Goal: Contribute content: Add original content to the website for others to see

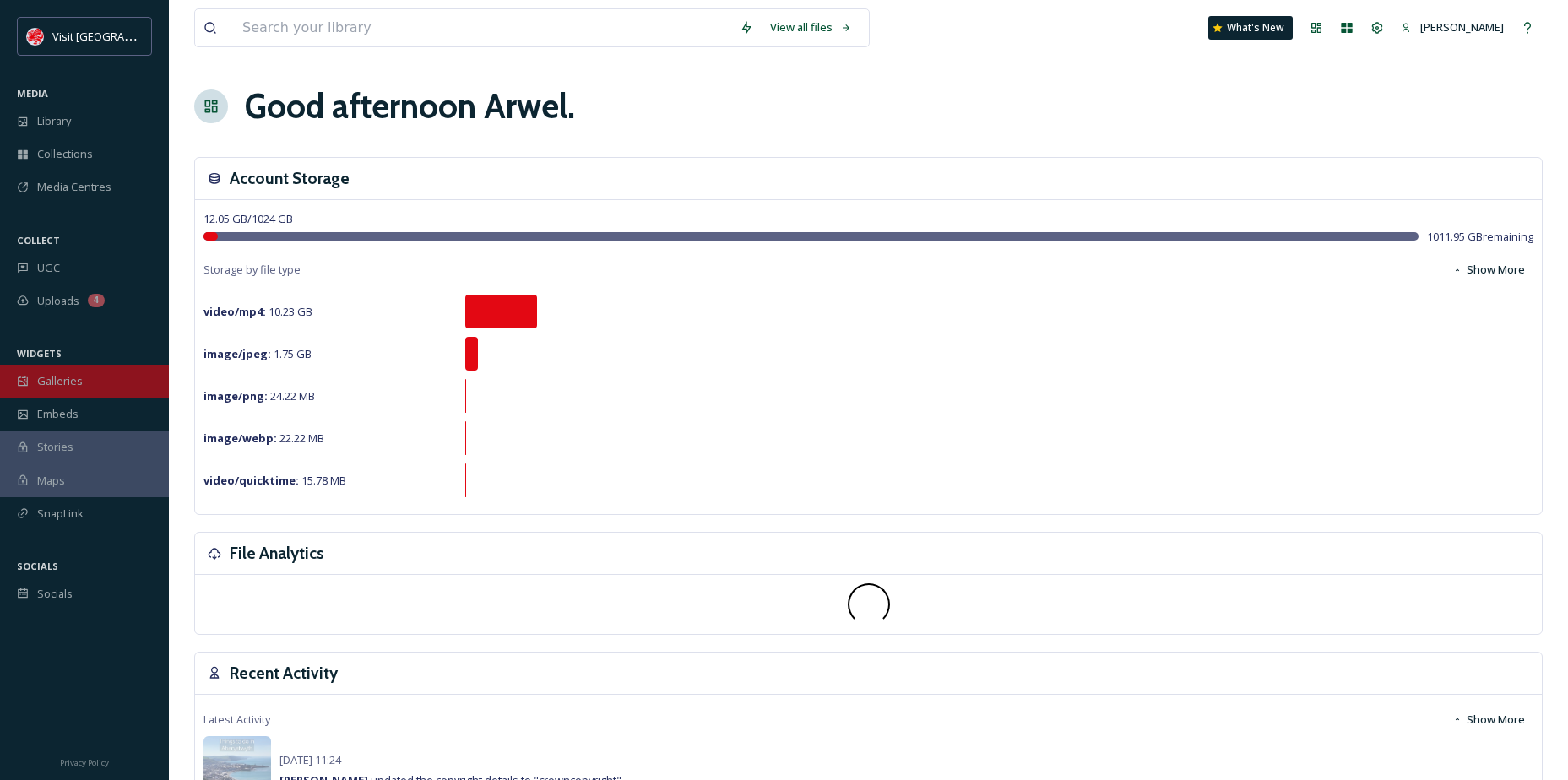
click at [130, 383] on div "Galleries" at bounding box center [85, 380] width 169 height 33
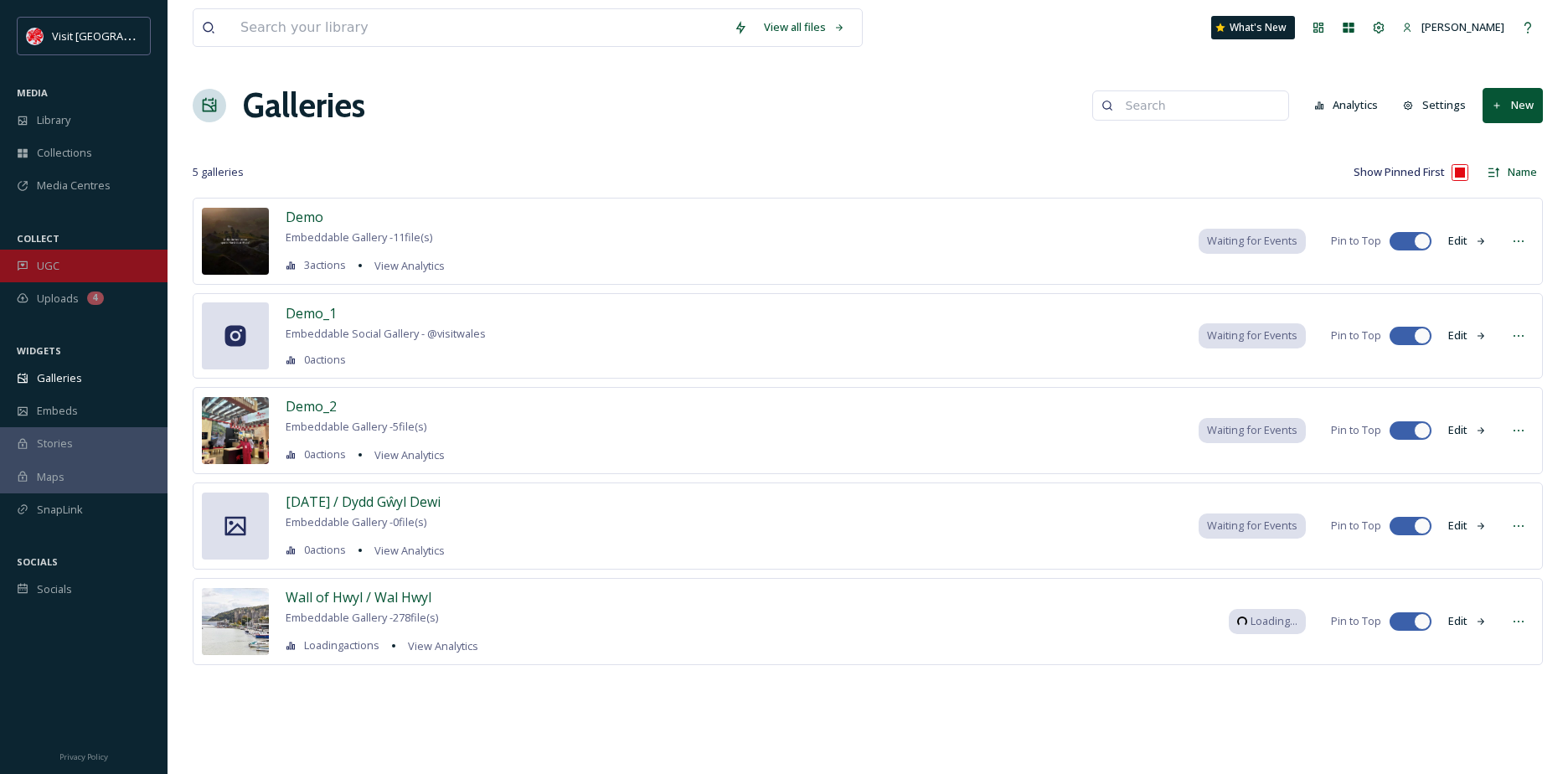
click at [54, 264] on span "UGC" at bounding box center [48, 266] width 23 height 16
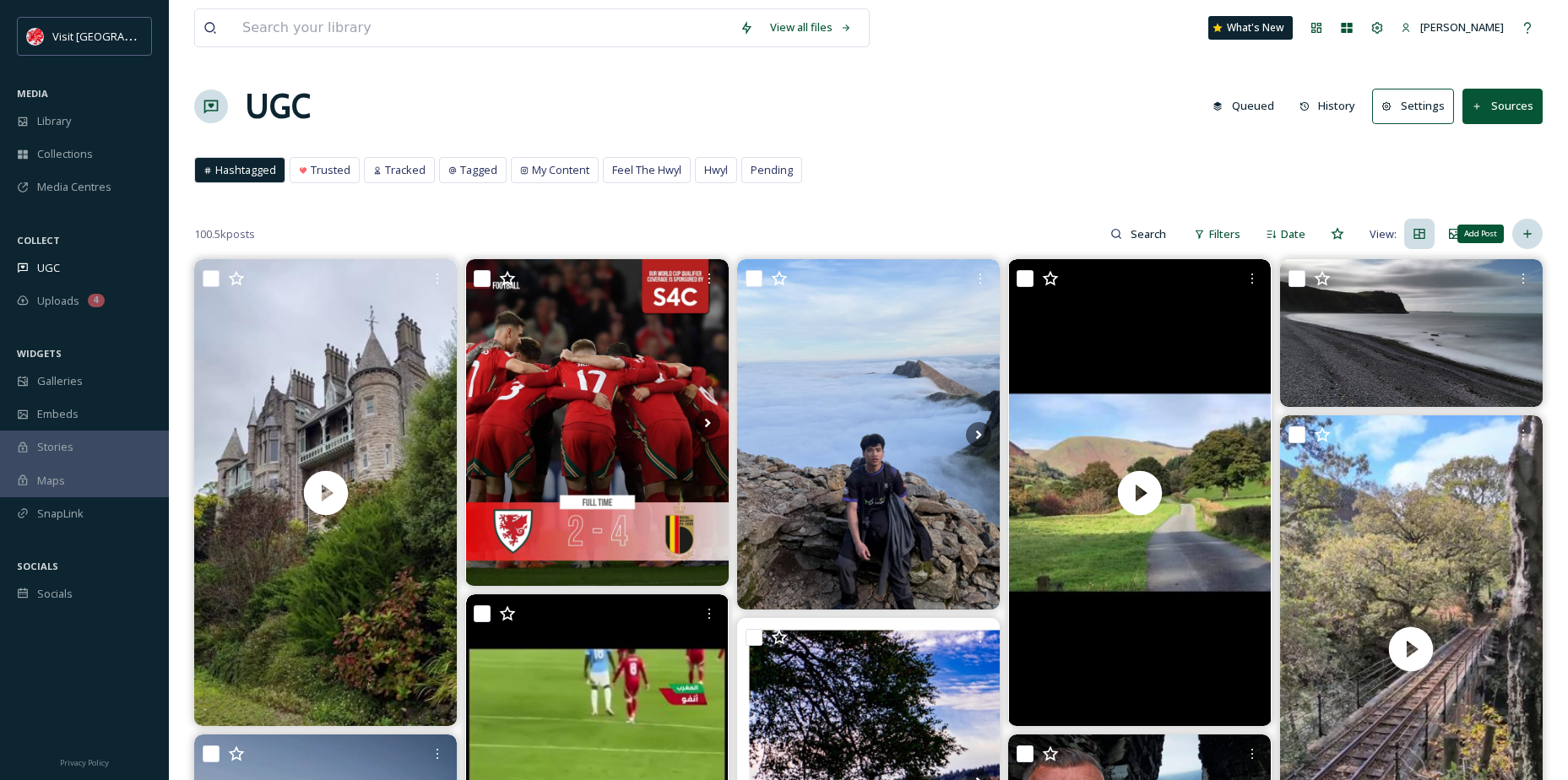
click at [1533, 239] on icon at bounding box center [1527, 233] width 13 height 13
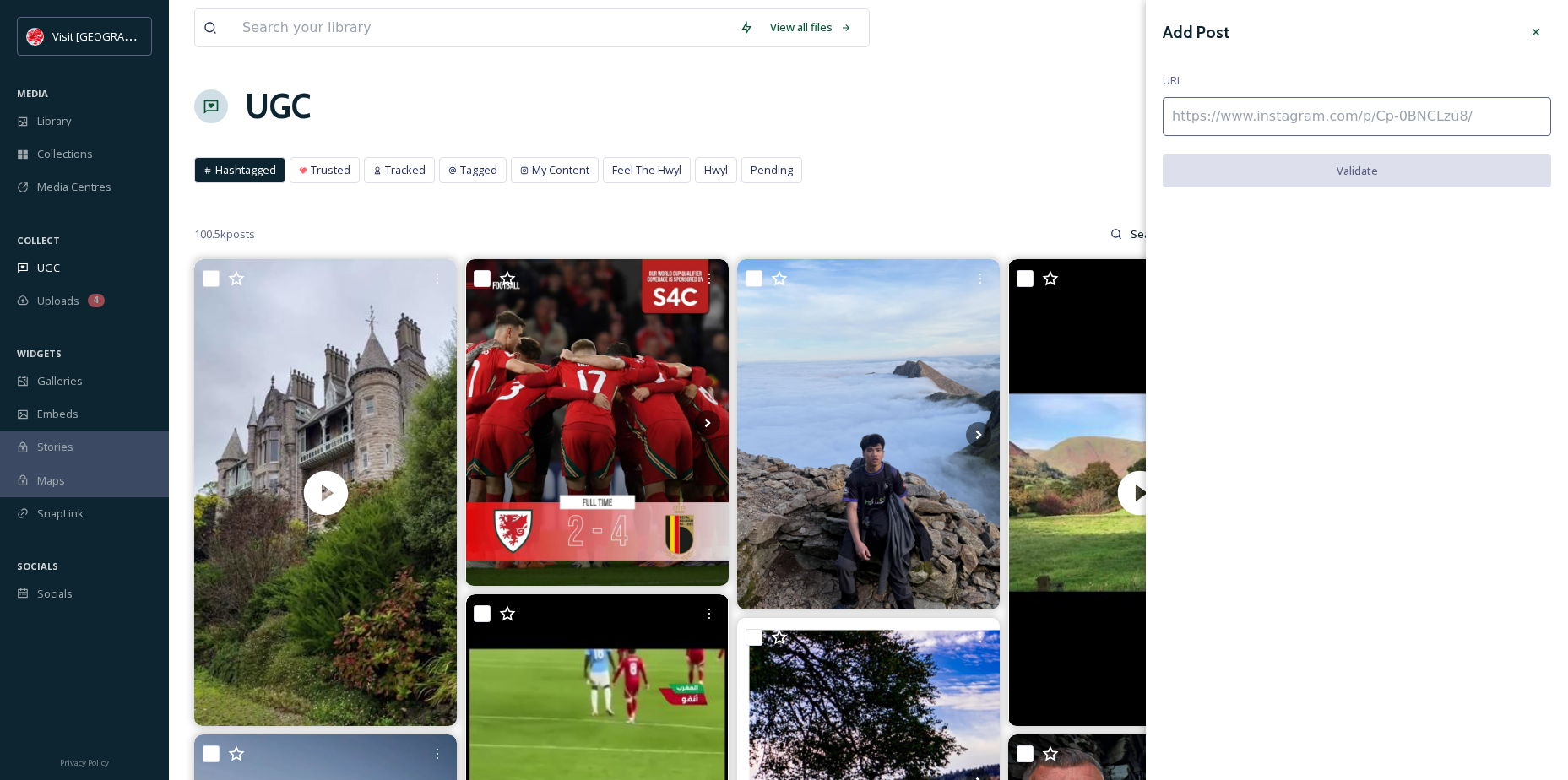
click at [1294, 118] on input at bounding box center [1357, 116] width 388 height 39
paste input "[URL][DOMAIN_NAME]"
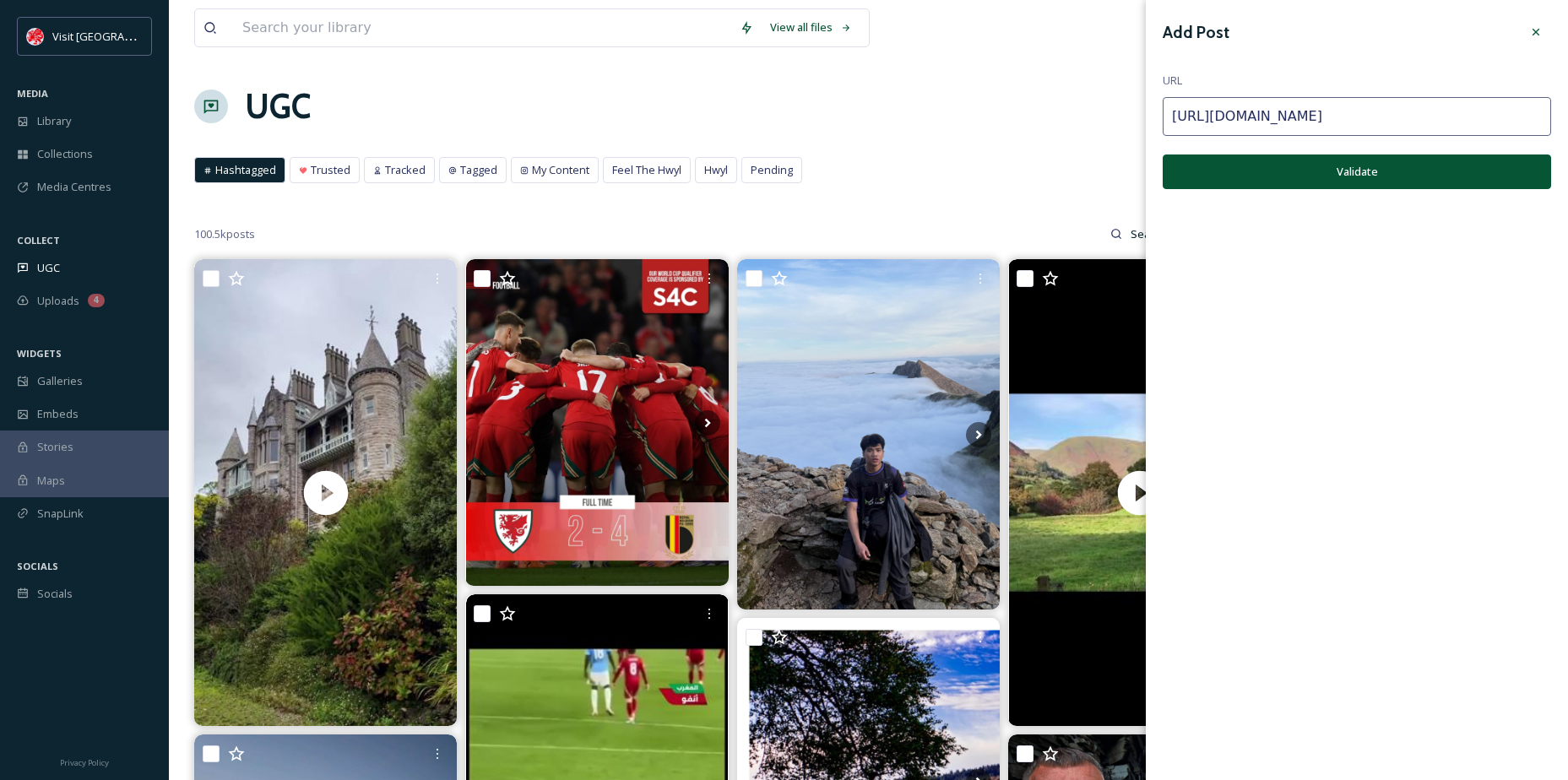
type input "[URL][DOMAIN_NAME]"
click at [1340, 168] on button "Validate" at bounding box center [1357, 171] width 388 height 34
click at [1540, 26] on icon at bounding box center [1535, 32] width 13 height 13
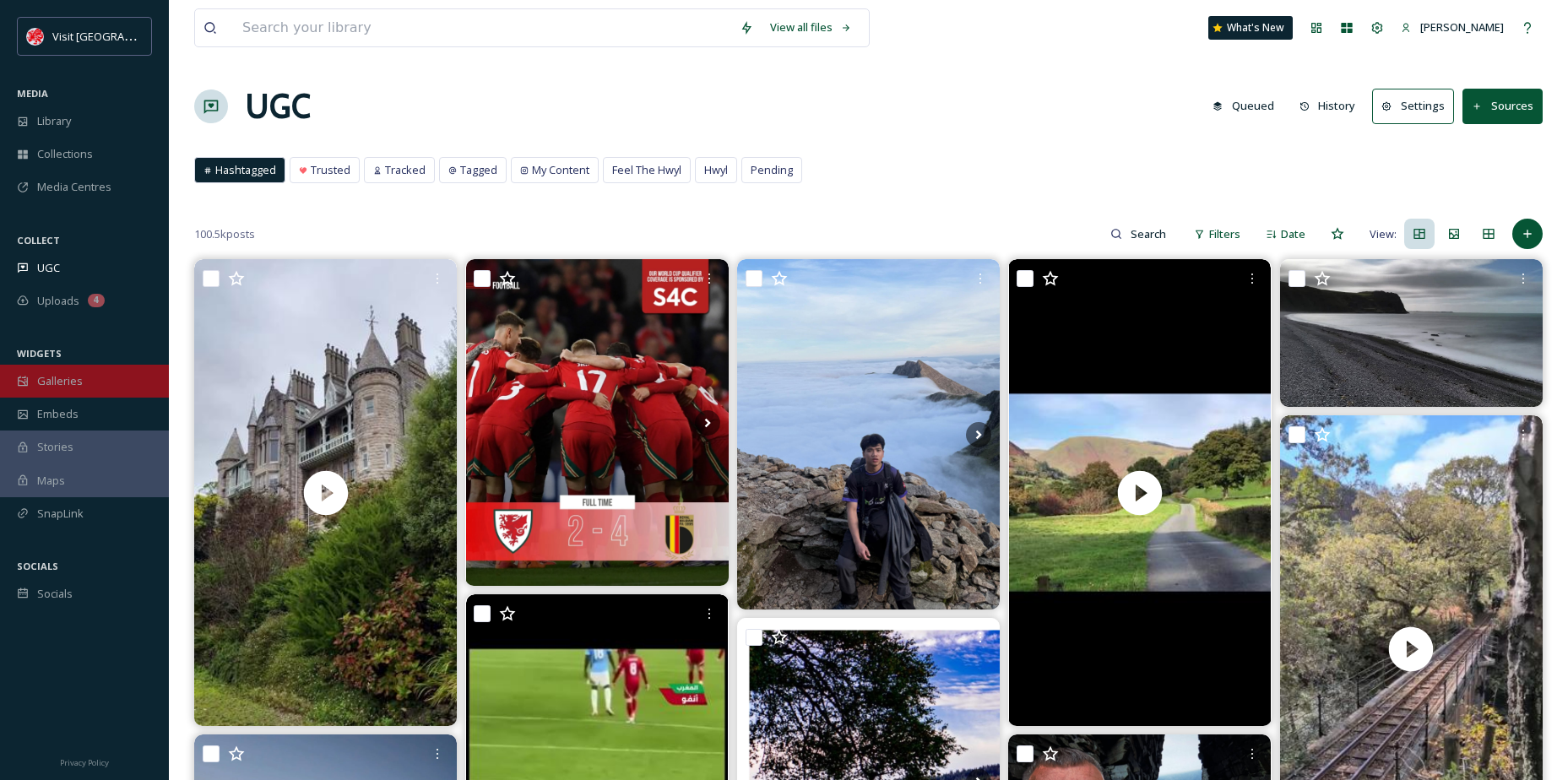
click at [30, 391] on div "Galleries" at bounding box center [85, 380] width 169 height 33
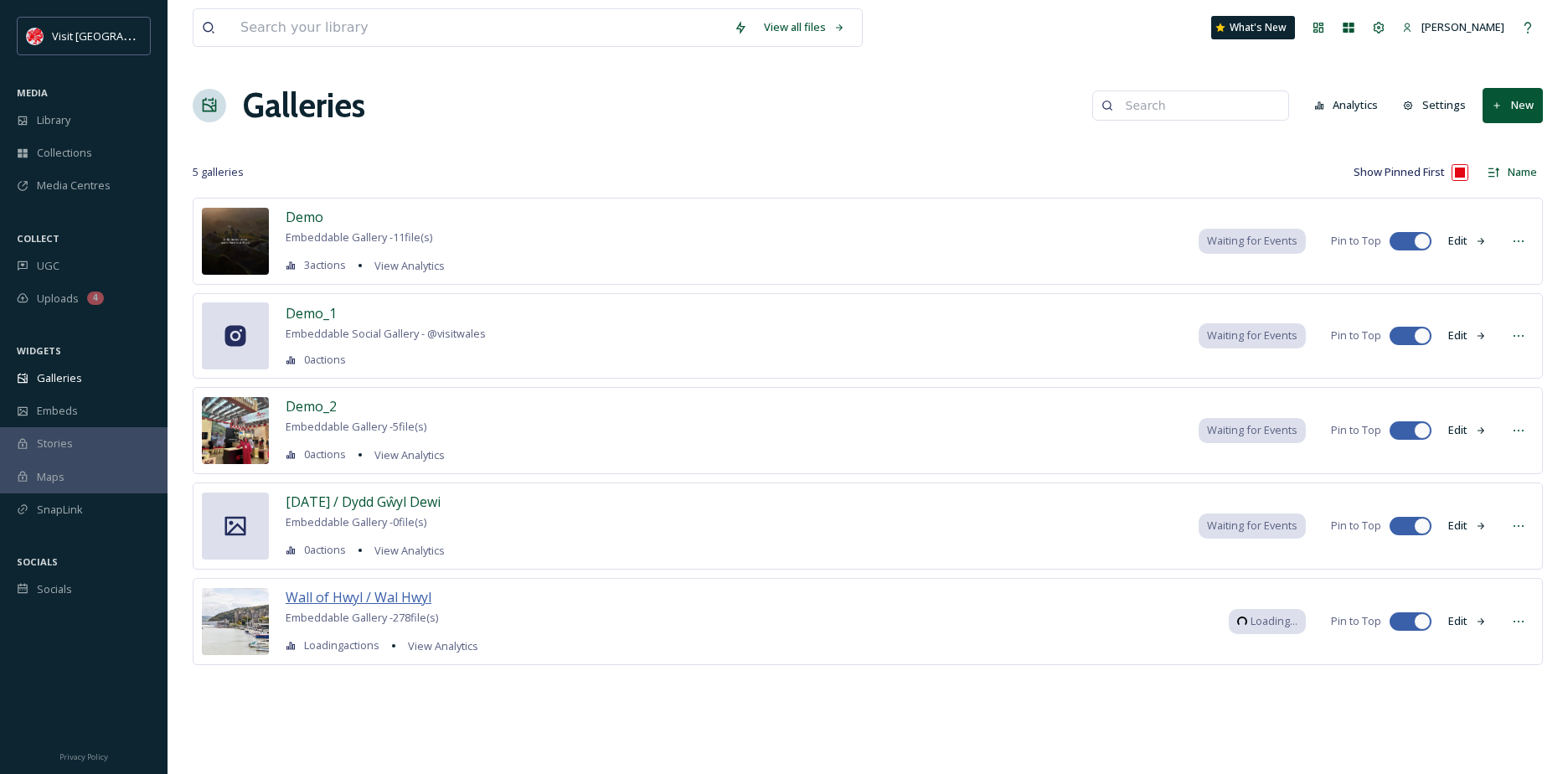
click at [342, 600] on span "Wall of Hwyl / Wal Hwyl" at bounding box center [358, 597] width 146 height 18
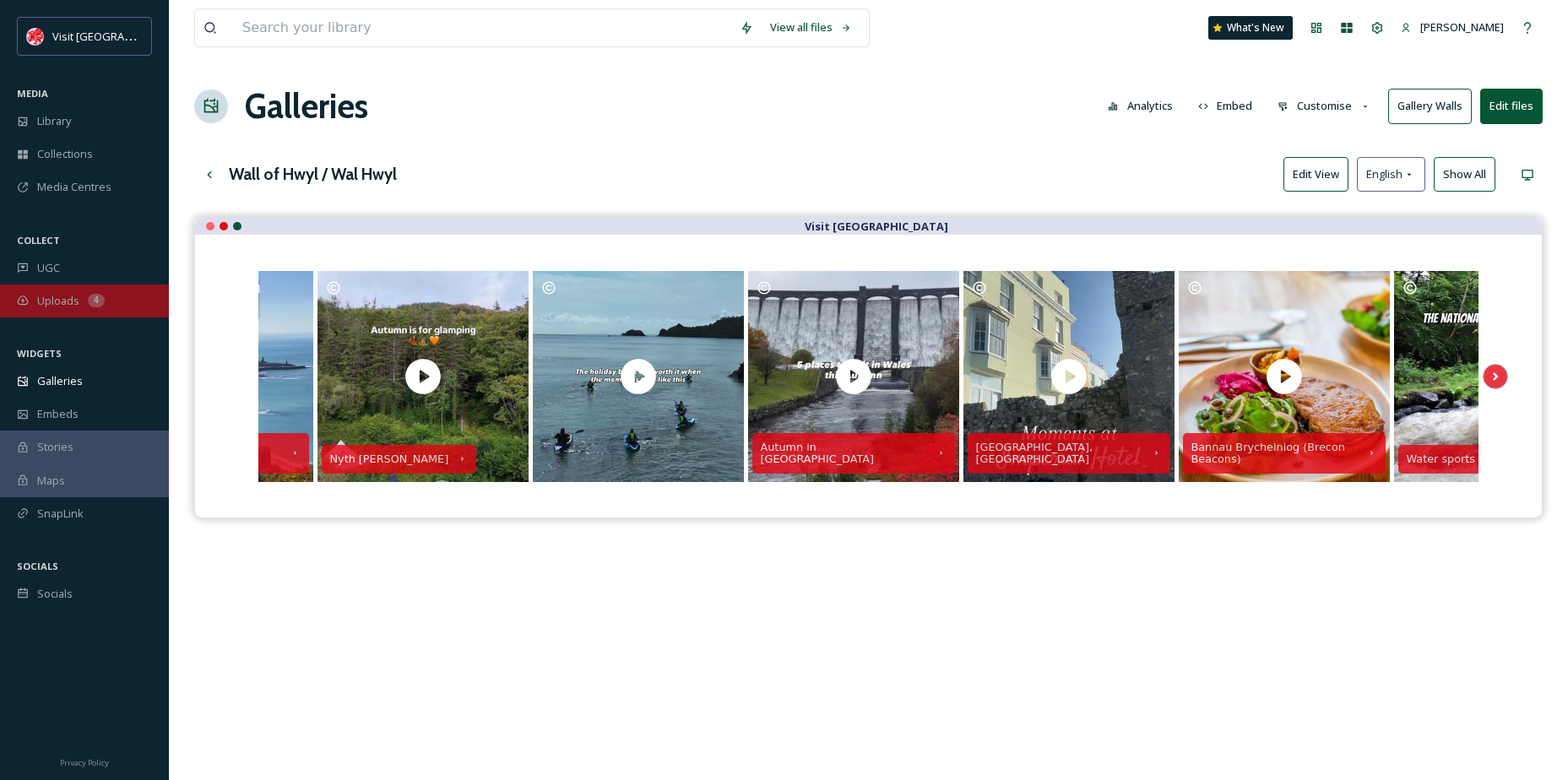
click at [58, 315] on div "Uploads 4" at bounding box center [85, 300] width 169 height 33
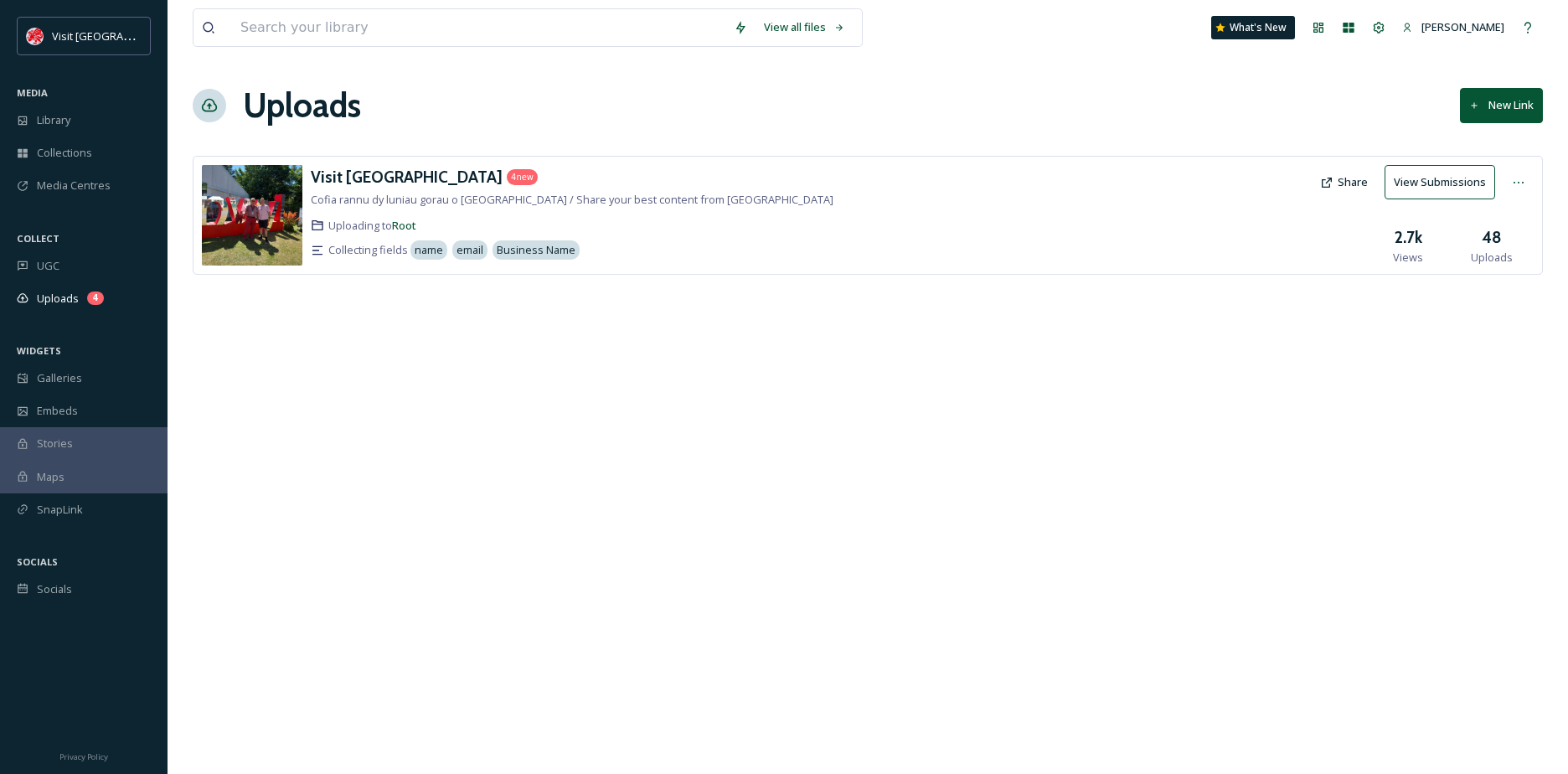
click at [1523, 95] on button "New Link" at bounding box center [1502, 105] width 83 height 34
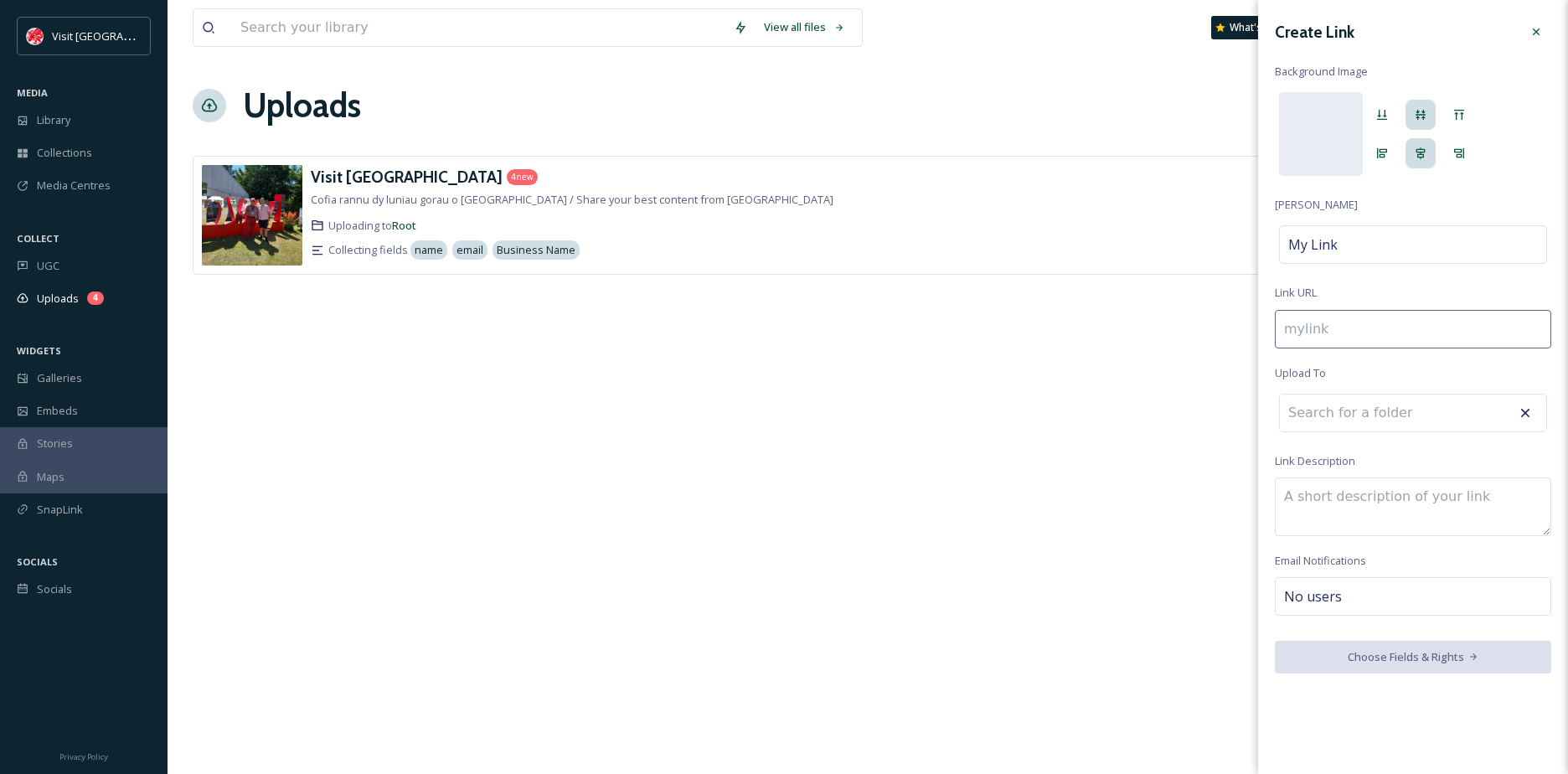
click at [1356, 321] on input at bounding box center [1413, 329] width 276 height 38
paste input "httpswwwfacebookcomreel2796378407420122"
type input "httpswwwfacebookcomreel2796378407420122"
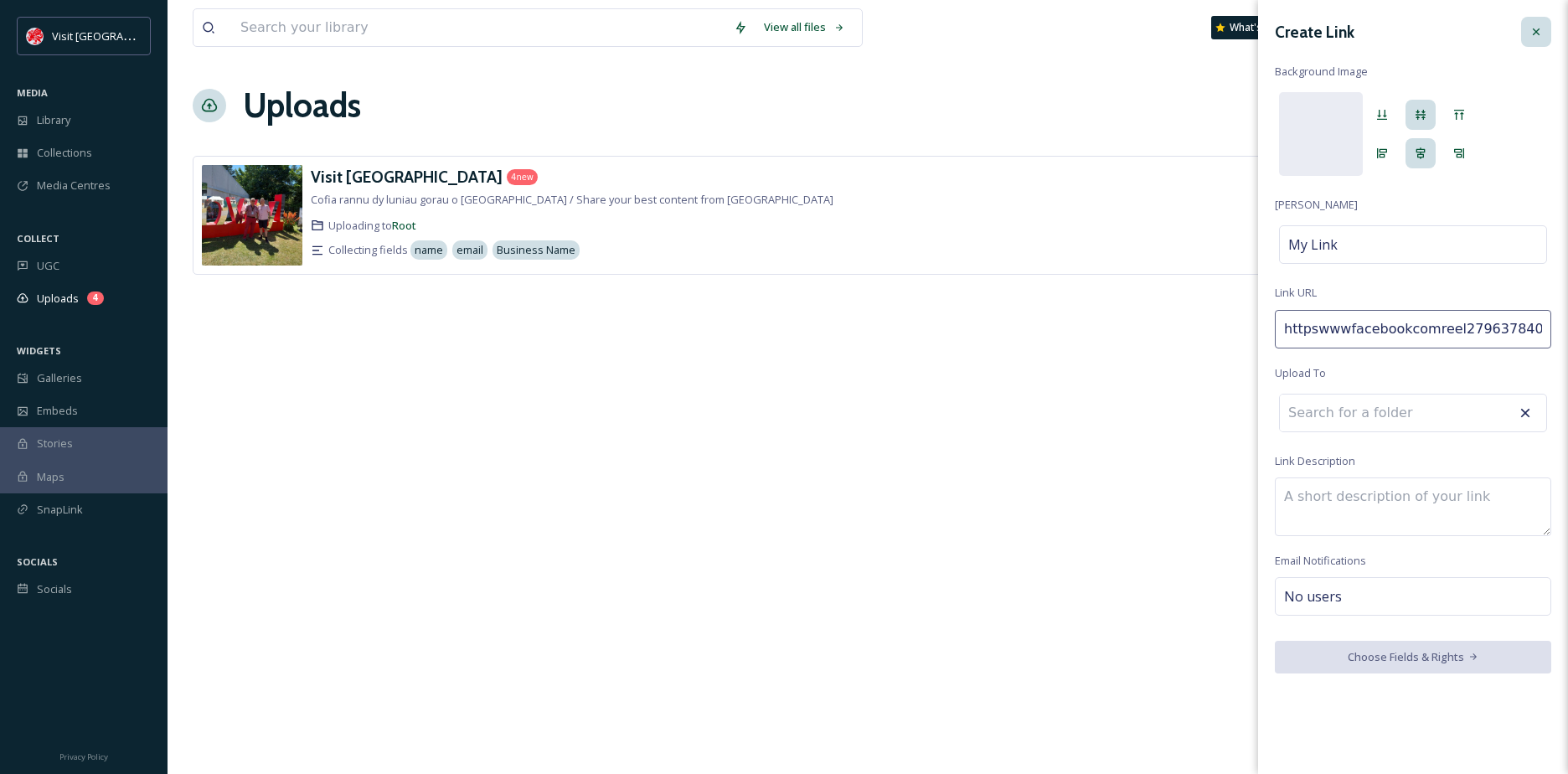
click at [1542, 32] on icon at bounding box center [1536, 31] width 13 height 13
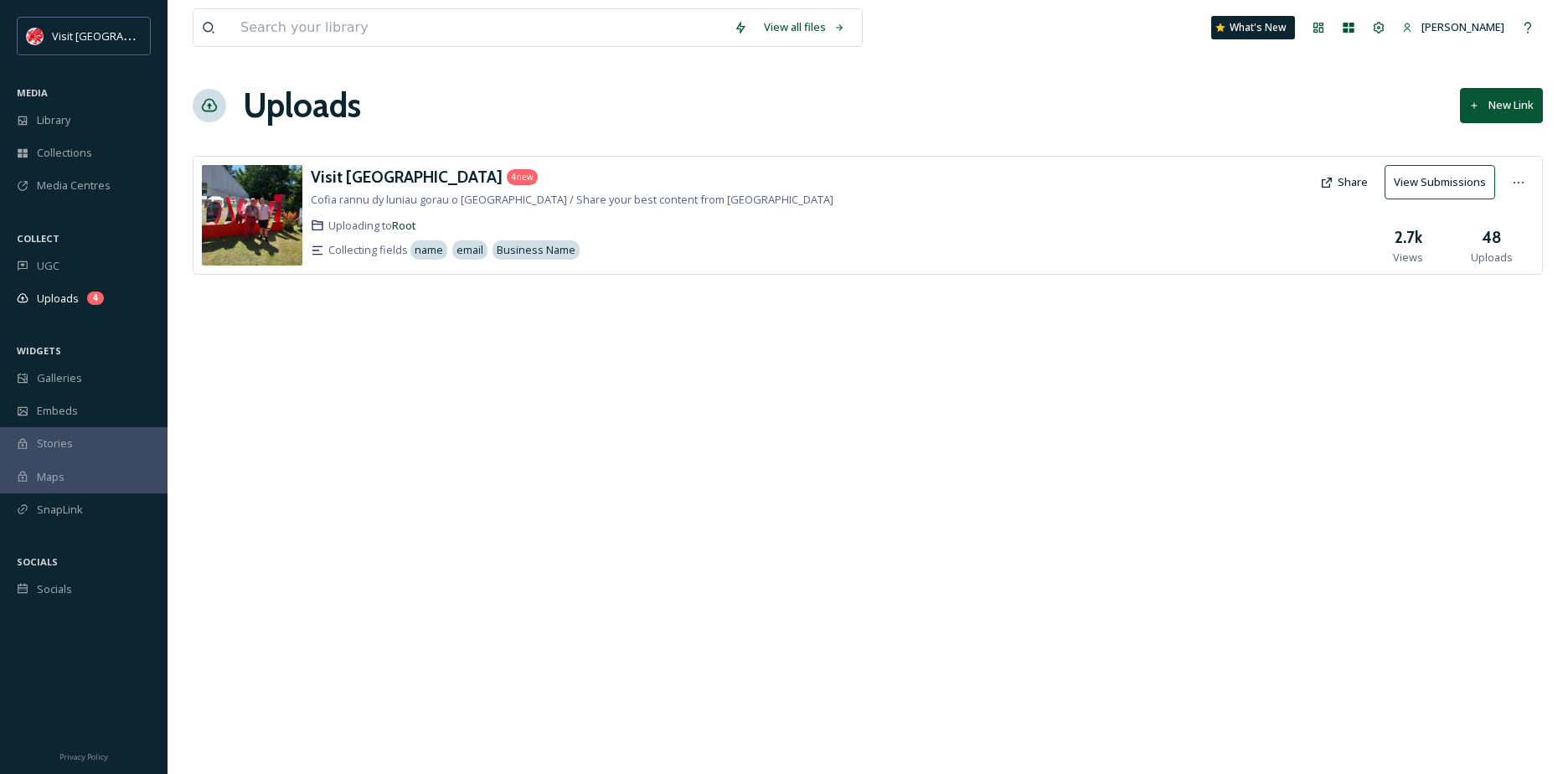
click at [611, 382] on div "View all files What's New [PERSON_NAME] Uploads New Link Visit [GEOGRAPHIC_DATA…" at bounding box center [868, 387] width 1401 height 774
click at [78, 385] on span "Galleries" at bounding box center [59, 378] width 45 height 16
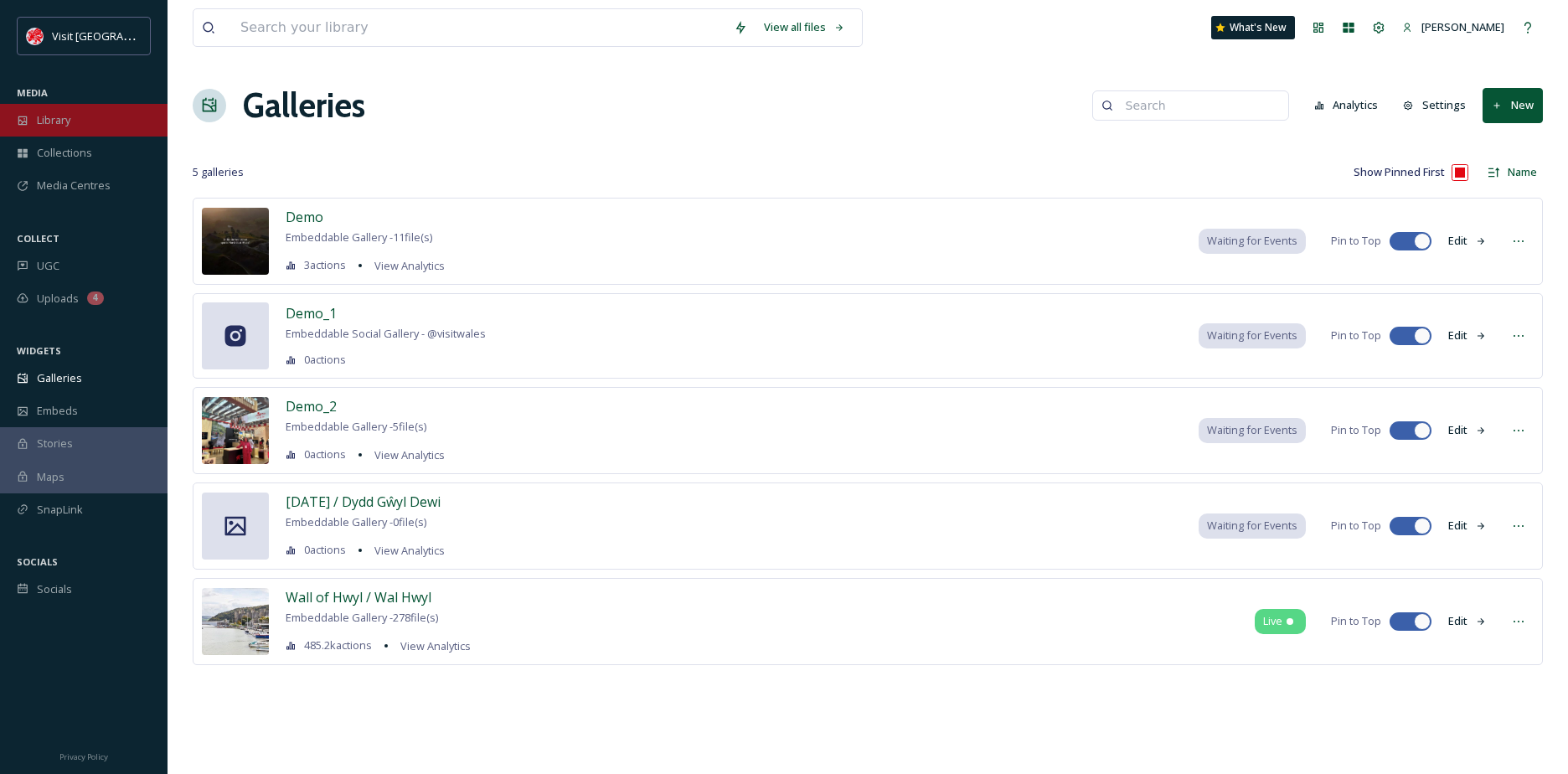
click at [51, 133] on div "Library" at bounding box center [84, 120] width 168 height 32
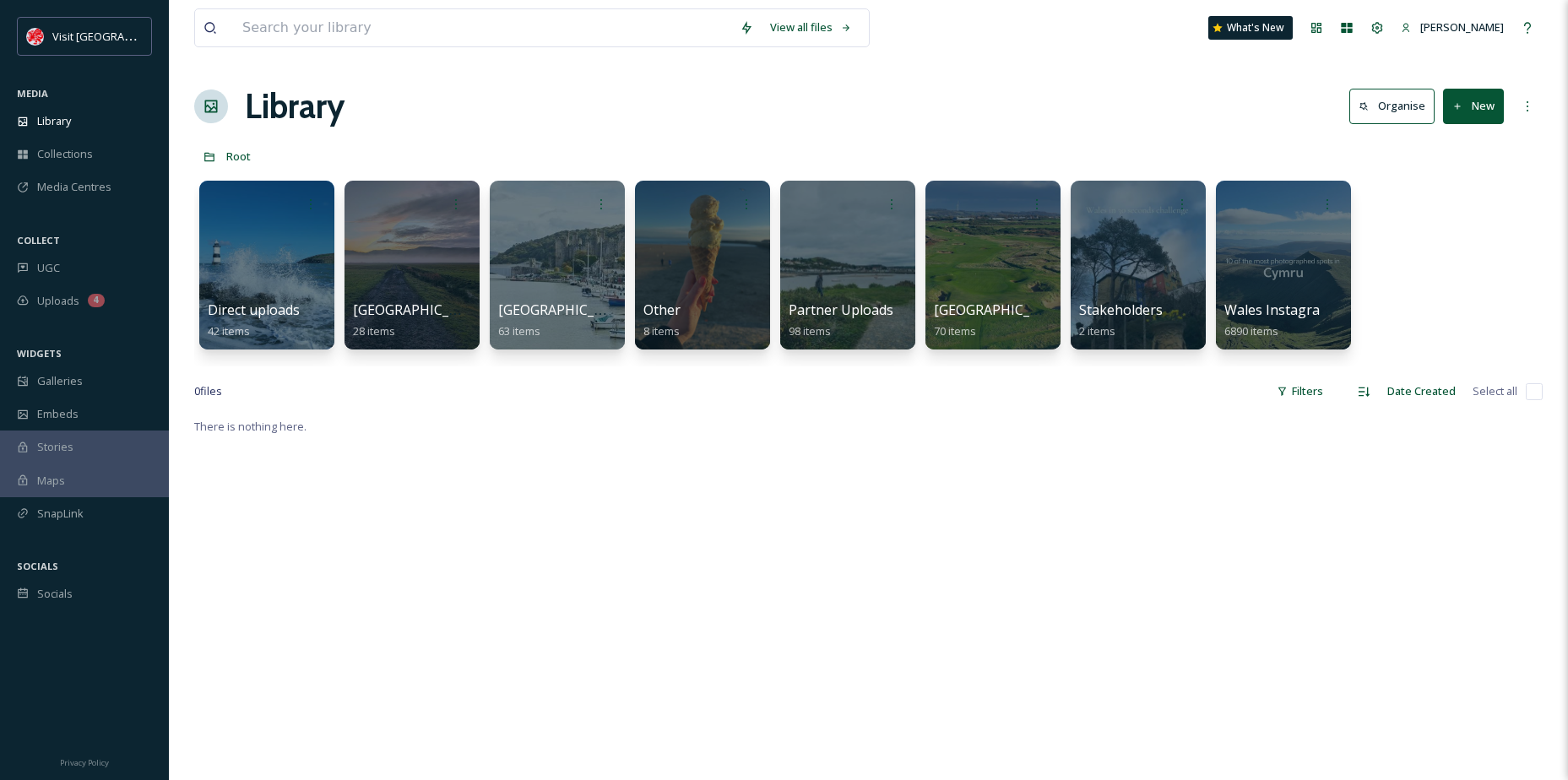
click at [1478, 108] on button "New" at bounding box center [1473, 106] width 61 height 34
click at [1463, 138] on span "File Upload" at bounding box center [1465, 145] width 55 height 16
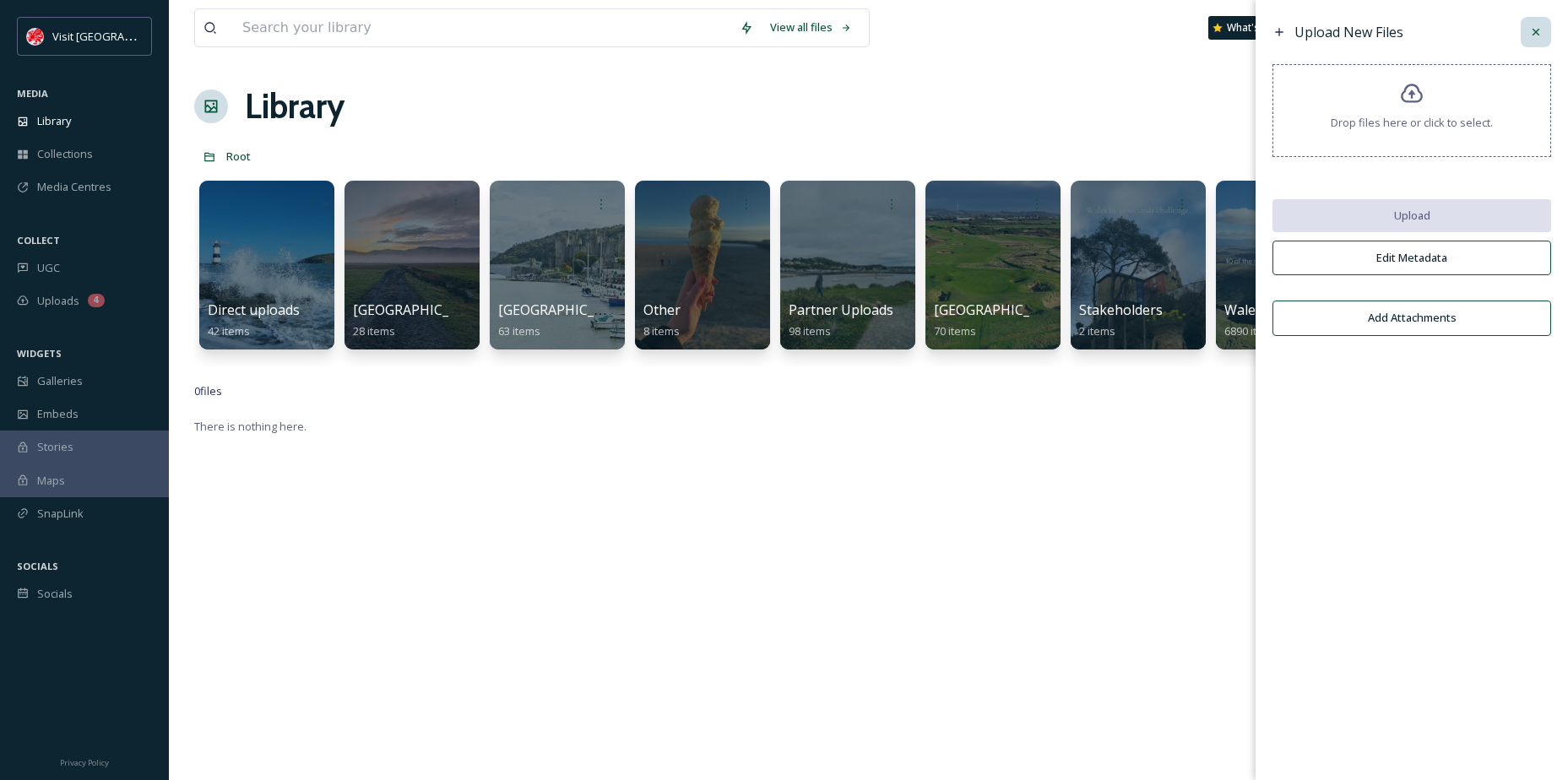
click at [1535, 36] on icon at bounding box center [1535, 32] width 13 height 13
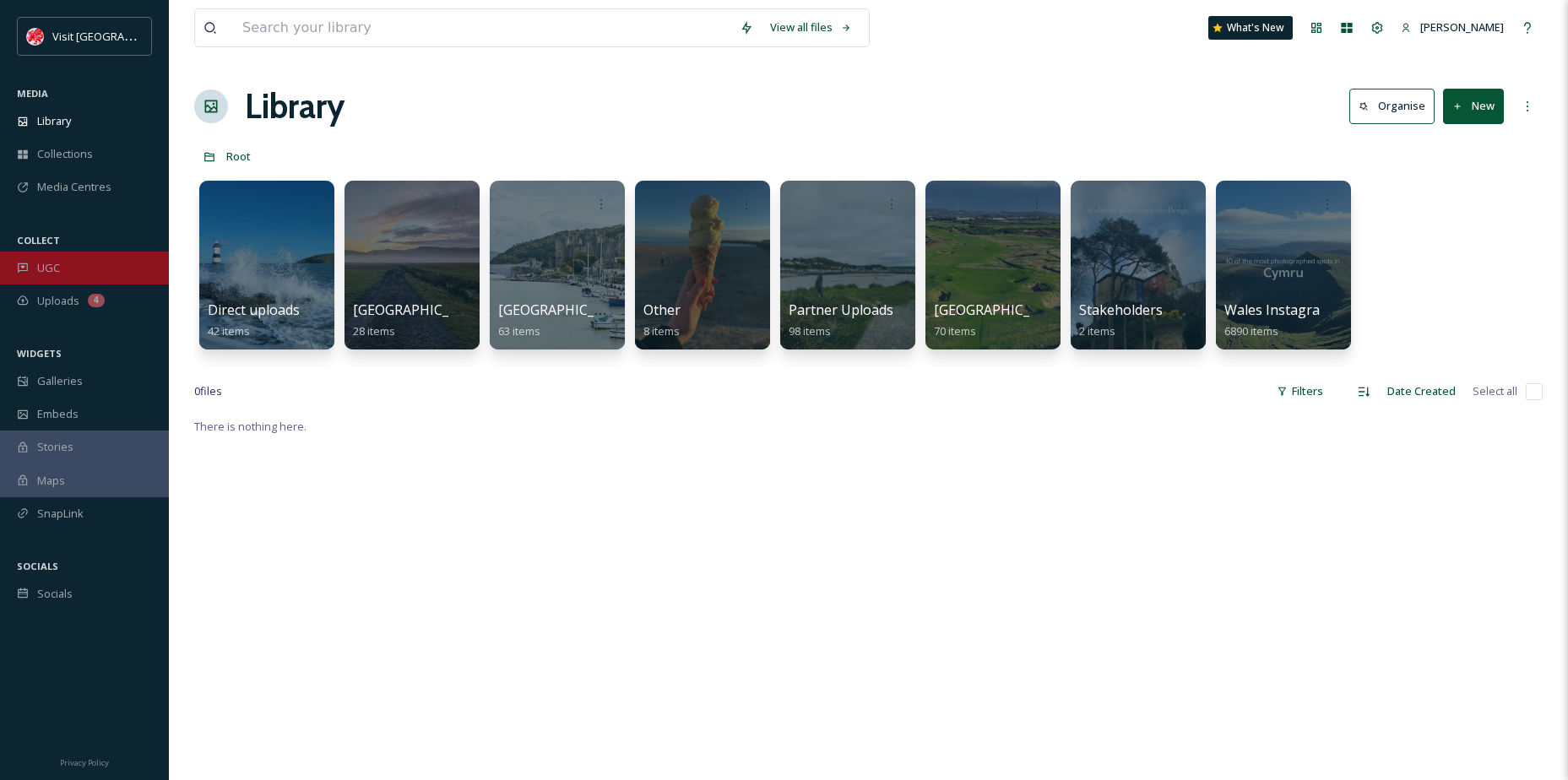
click at [85, 255] on div "UGC" at bounding box center [85, 268] width 169 height 33
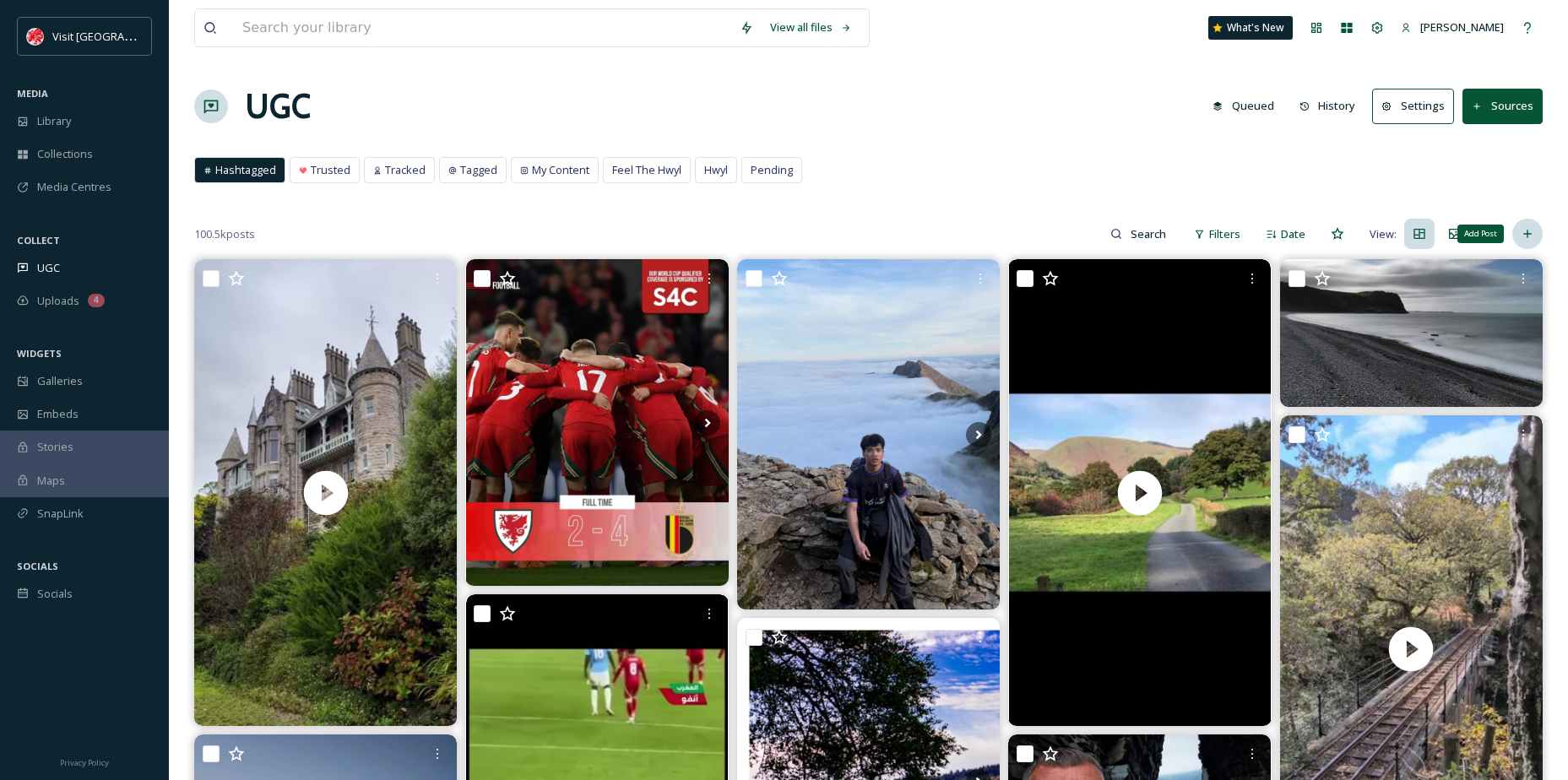
click at [1532, 226] on div "Add Post" at bounding box center [1527, 233] width 31 height 31
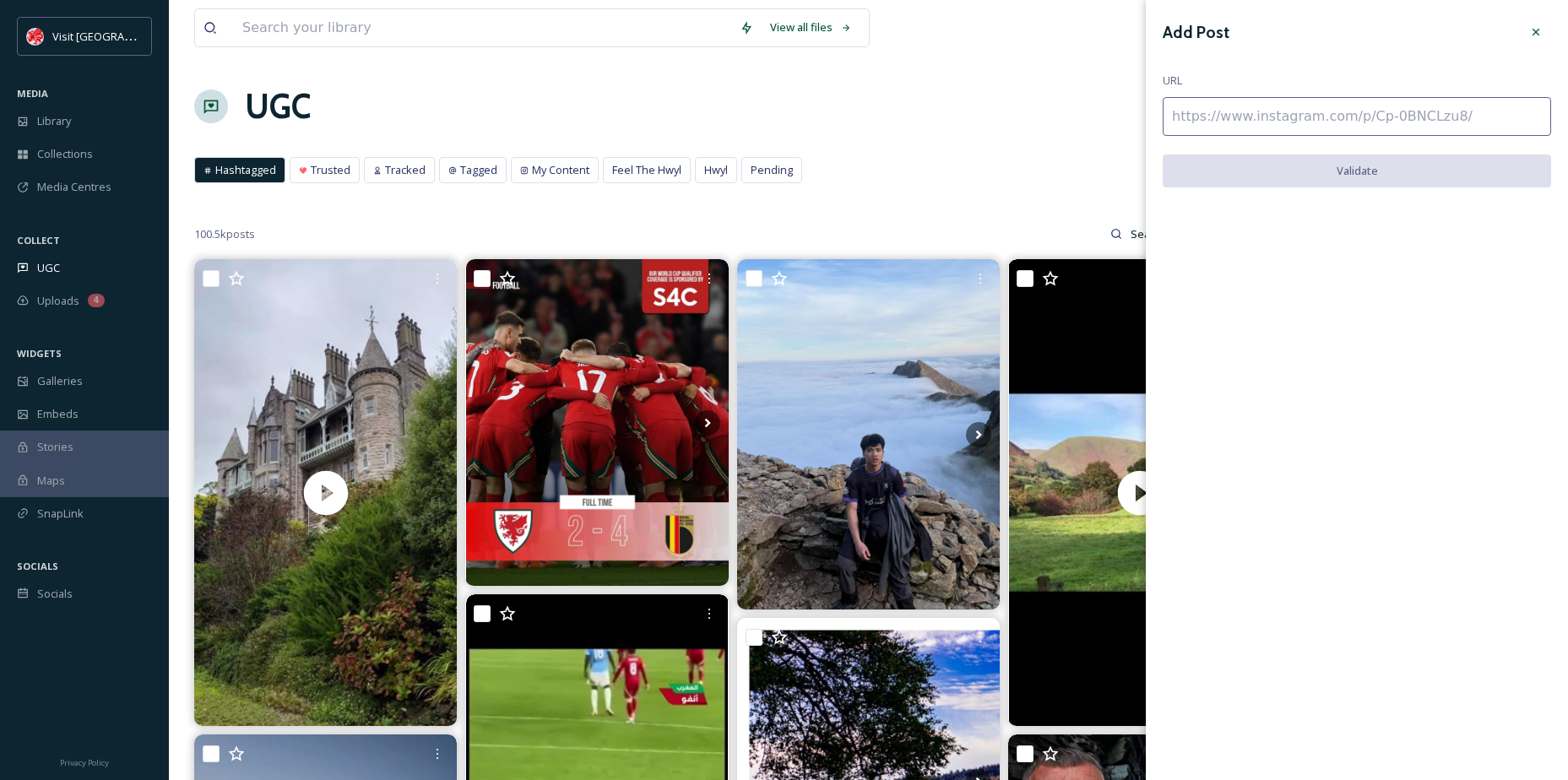
click at [1372, 114] on input at bounding box center [1357, 116] width 388 height 39
paste input "[URL][DOMAIN_NAME]"
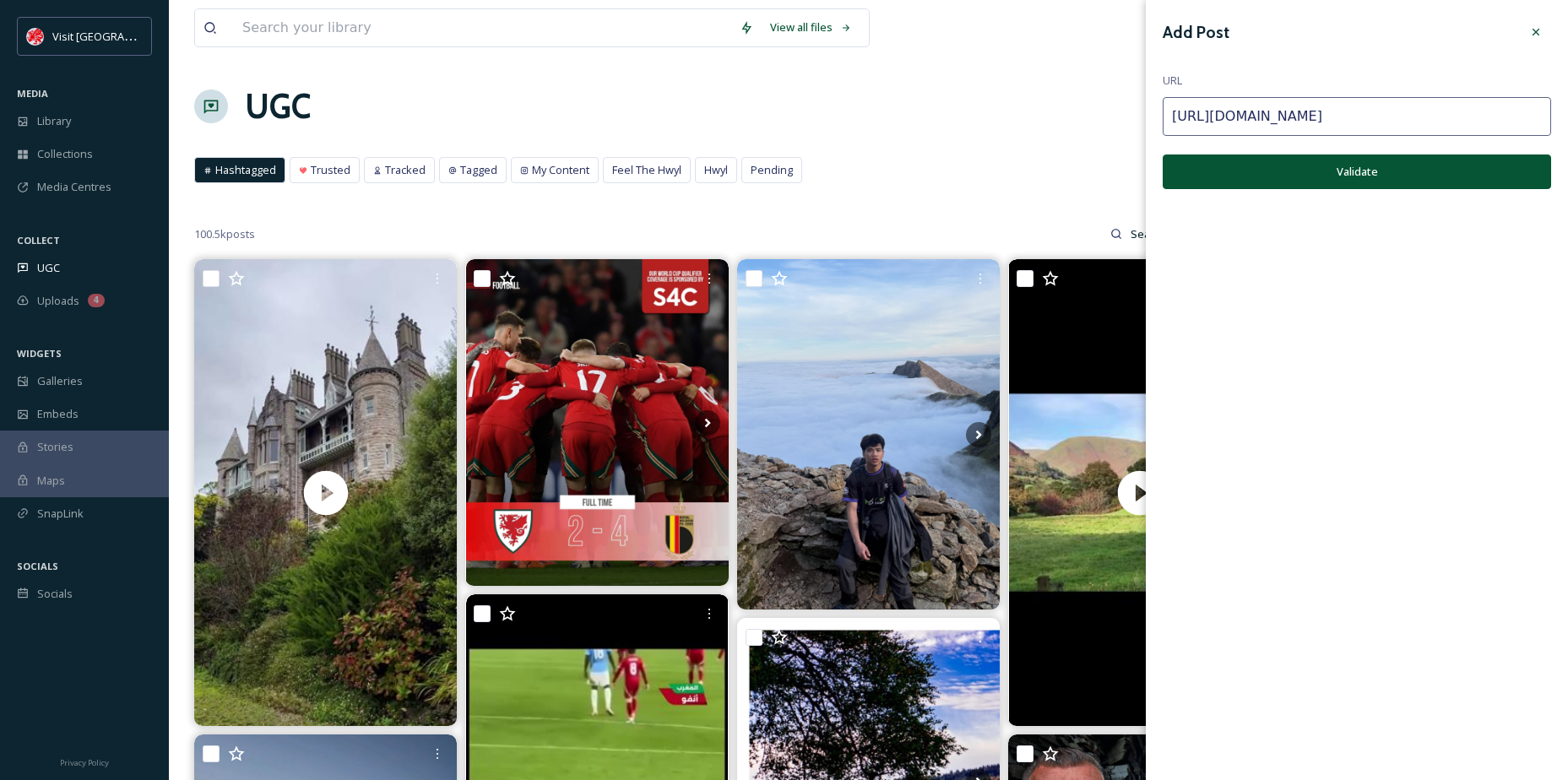
type input "[URL][DOMAIN_NAME]"
click at [1384, 164] on button "Validate" at bounding box center [1357, 171] width 388 height 34
click at [1335, 176] on button "Add Post" at bounding box center [1357, 171] width 388 height 34
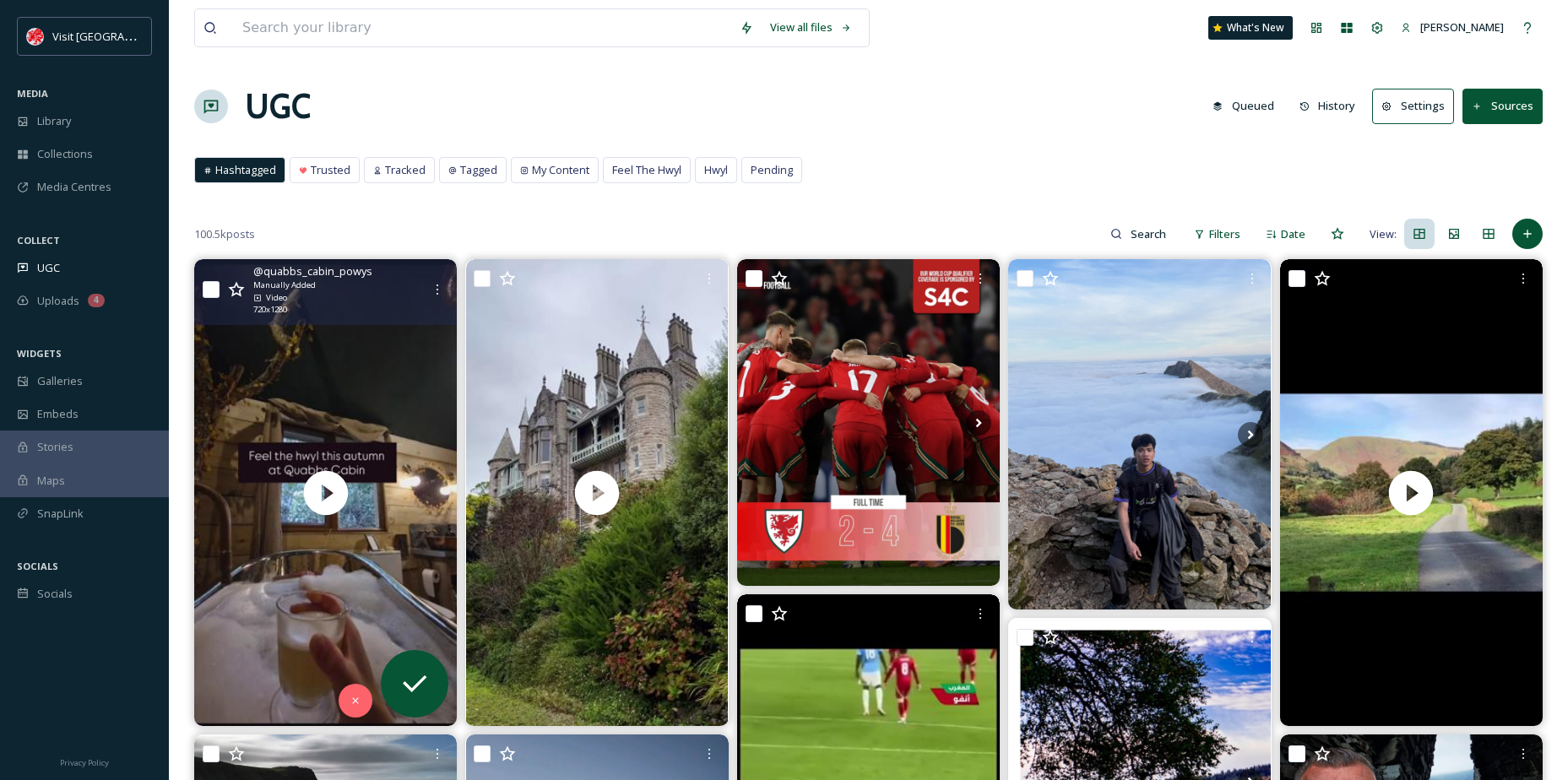
click at [217, 279] on div "@ quabbs_cabin_powys Manually Added Video 720 x 1280" at bounding box center [325, 291] width 263 height 65
click at [208, 291] on input "checkbox" at bounding box center [211, 289] width 17 height 17
checkbox input "true"
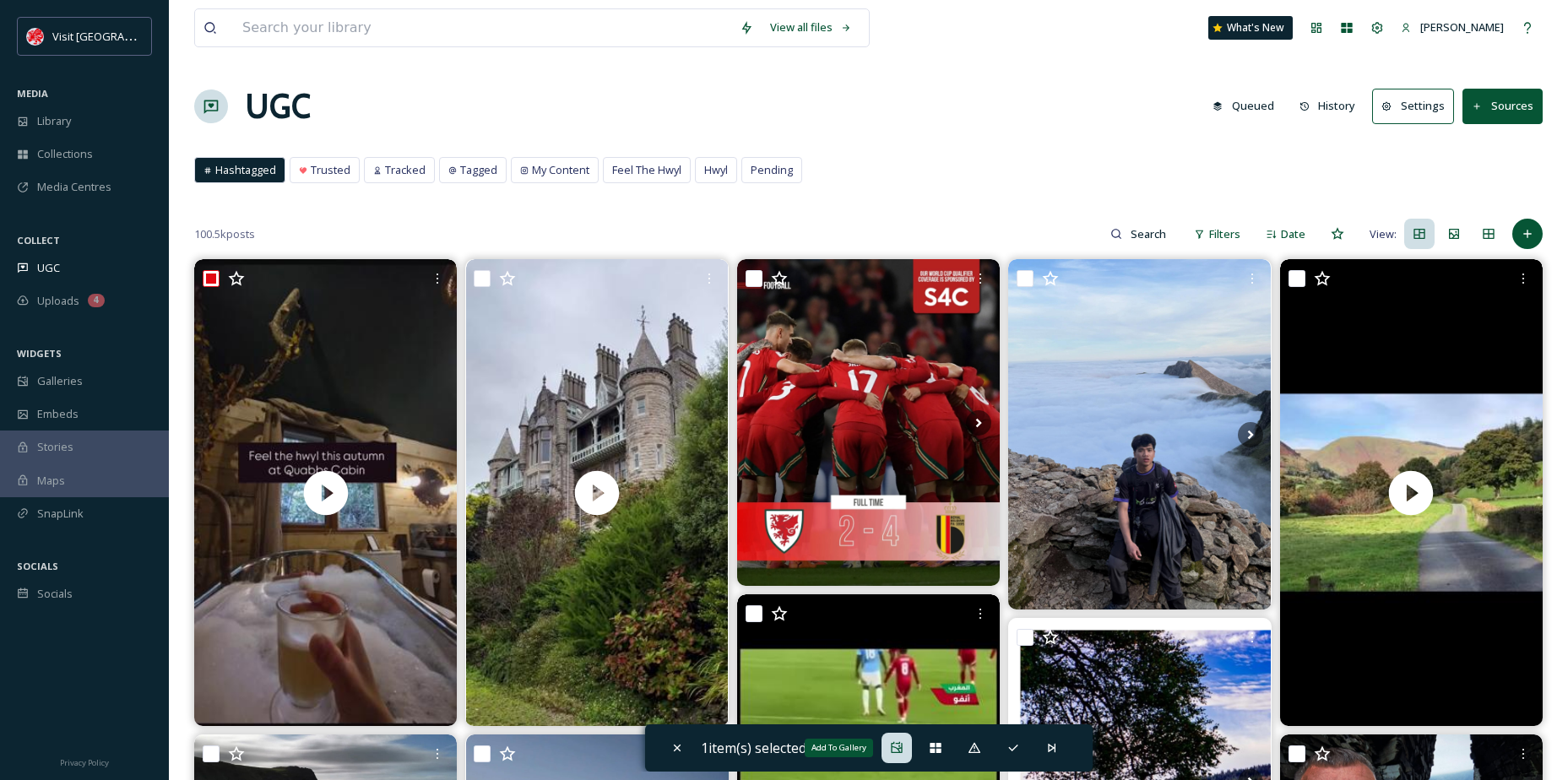
click at [897, 740] on div "Add To Gallery" at bounding box center [897, 747] width 31 height 31
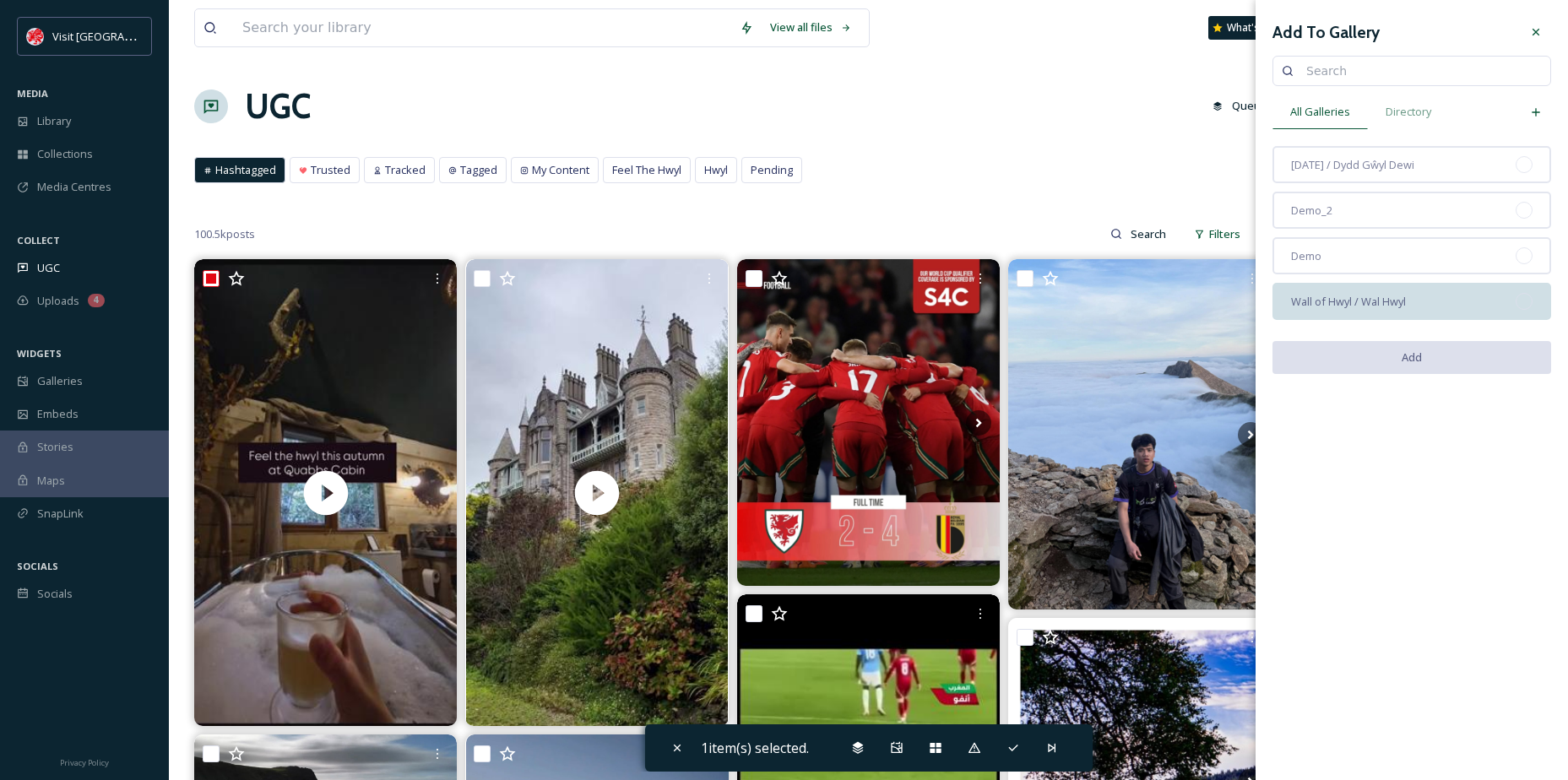
click at [1357, 312] on div "Wall of Hwyl / Wal Hwyl" at bounding box center [1412, 301] width 278 height 37
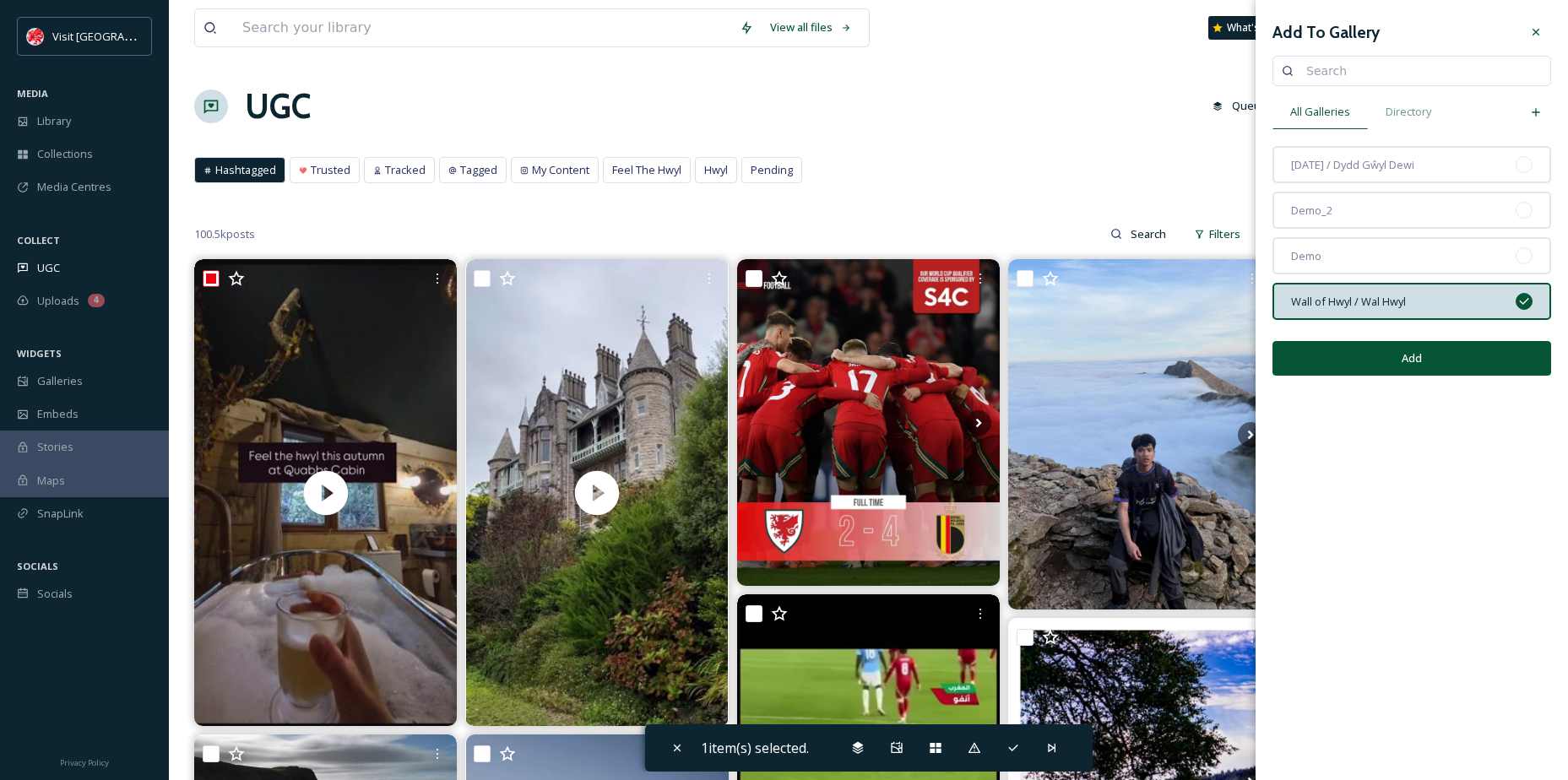
click at [1386, 370] on button "Add" at bounding box center [1412, 357] width 278 height 34
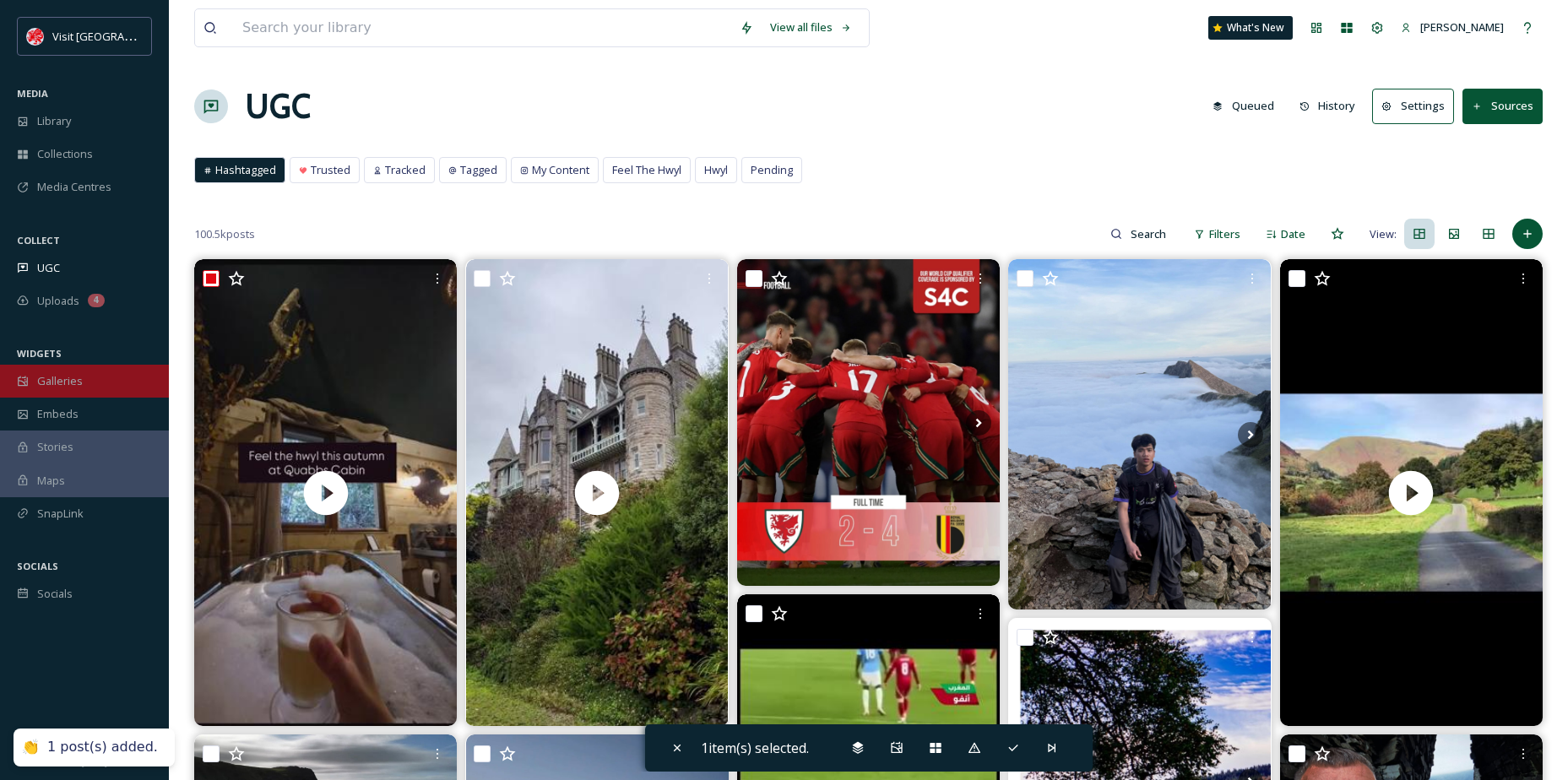
click at [70, 381] on span "Galleries" at bounding box center [60, 381] width 46 height 16
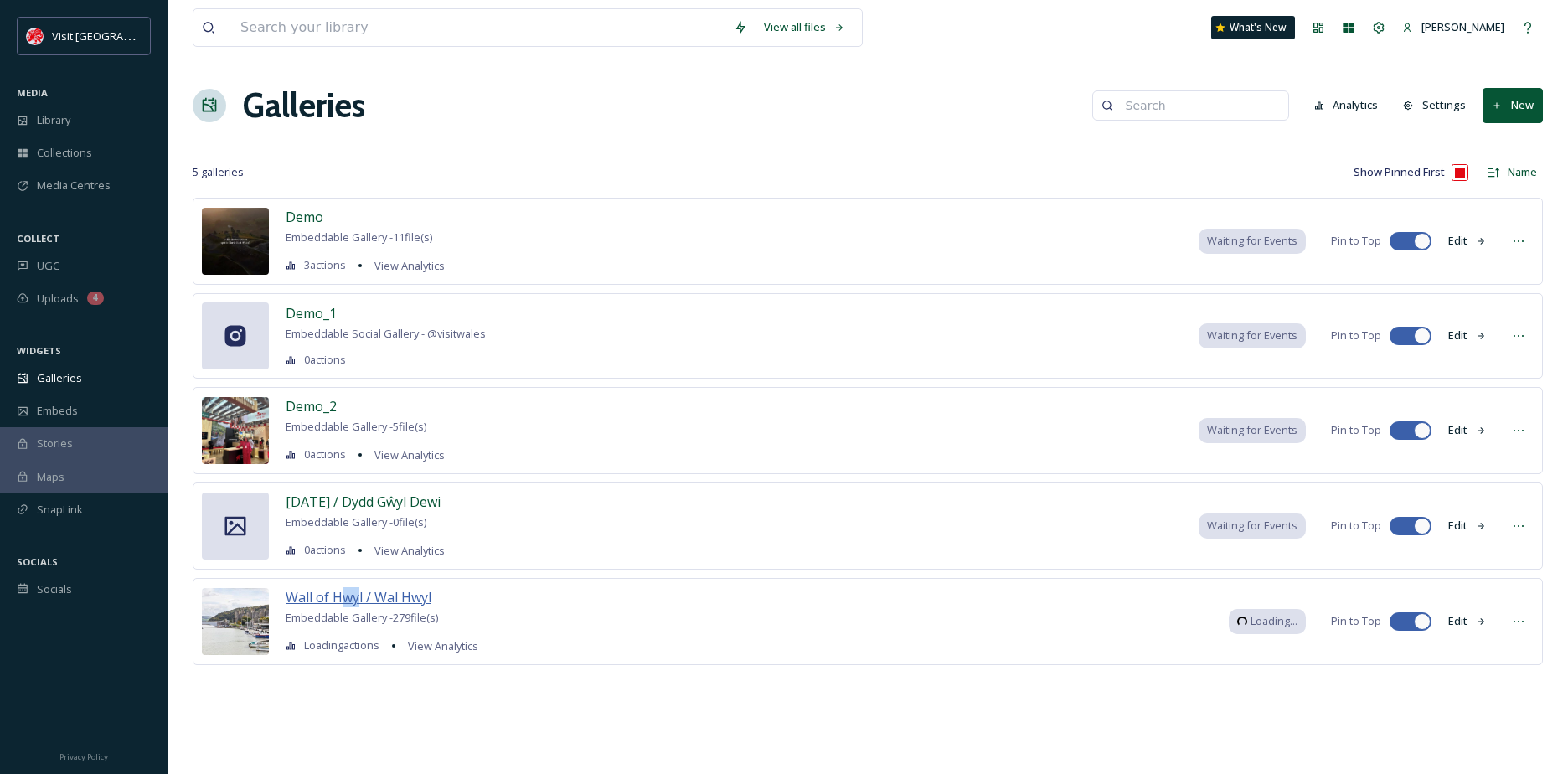
drag, startPoint x: 357, startPoint y: 578, endPoint x: 343, endPoint y: 601, distance: 26.9
click at [343, 601] on div "Wall of Hwyl / Wal Hwyl Embeddable Gallery - 279 file(s) Loading actions View A…" at bounding box center [867, 621] width 1350 height 87
click at [343, 601] on span "Wall of Hwyl / Wal Hwyl" at bounding box center [358, 597] width 146 height 18
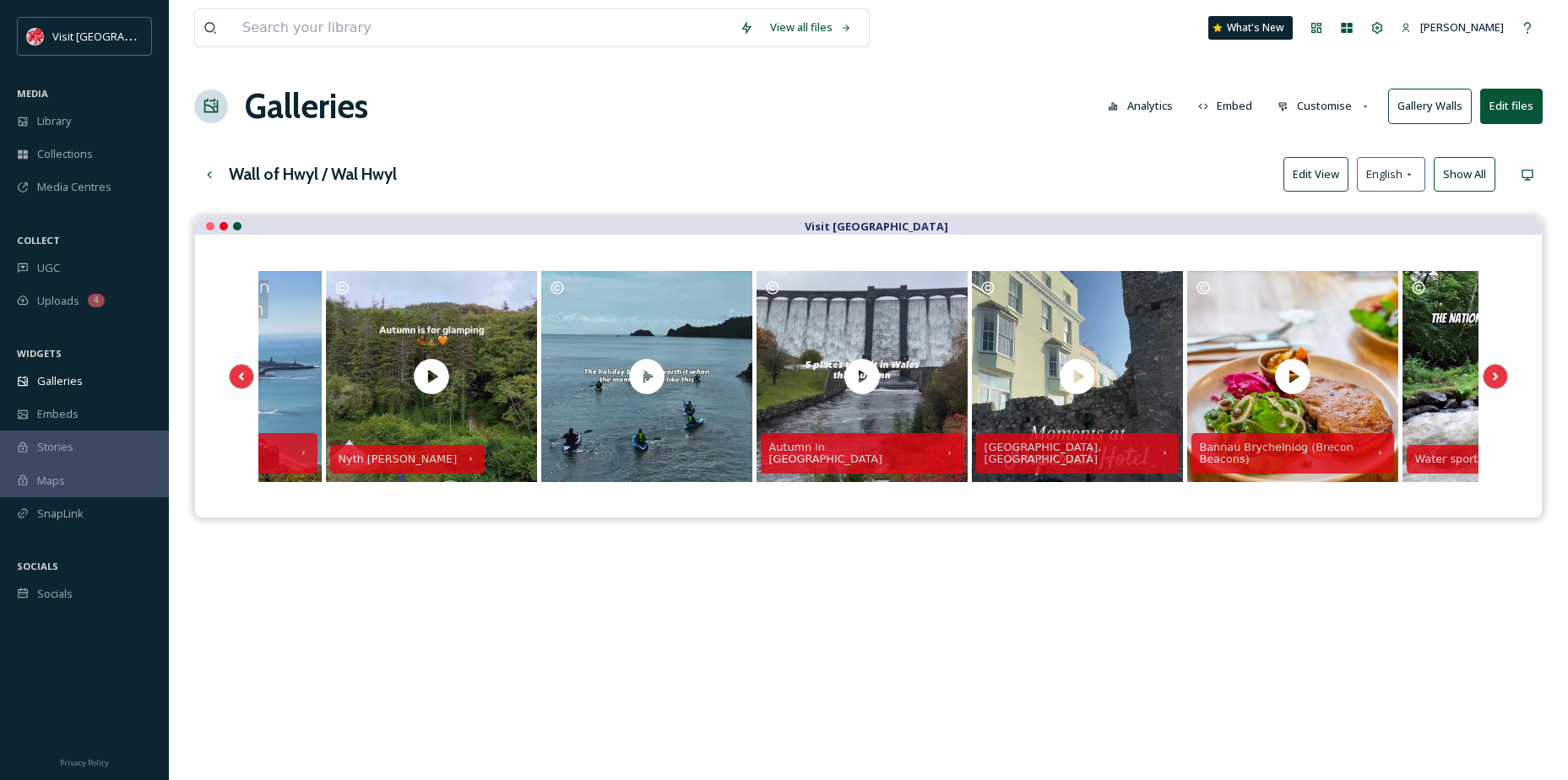
click at [1319, 185] on button "Edit View" at bounding box center [1316, 173] width 65 height 34
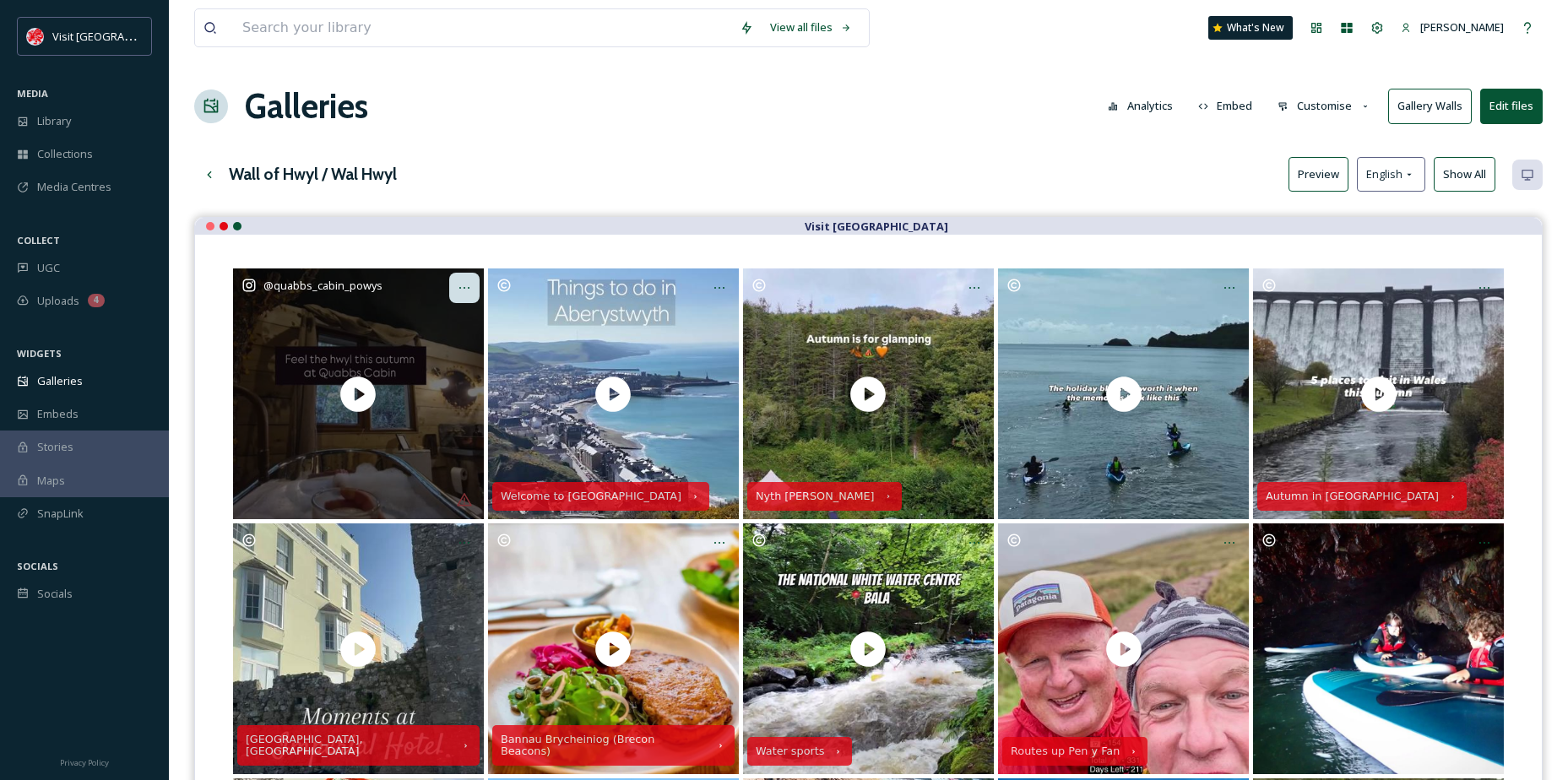
click at [459, 291] on icon "Opens media popup. Media description: quabbs_cabin_powys-6412612.mp4." at bounding box center [464, 287] width 13 height 13
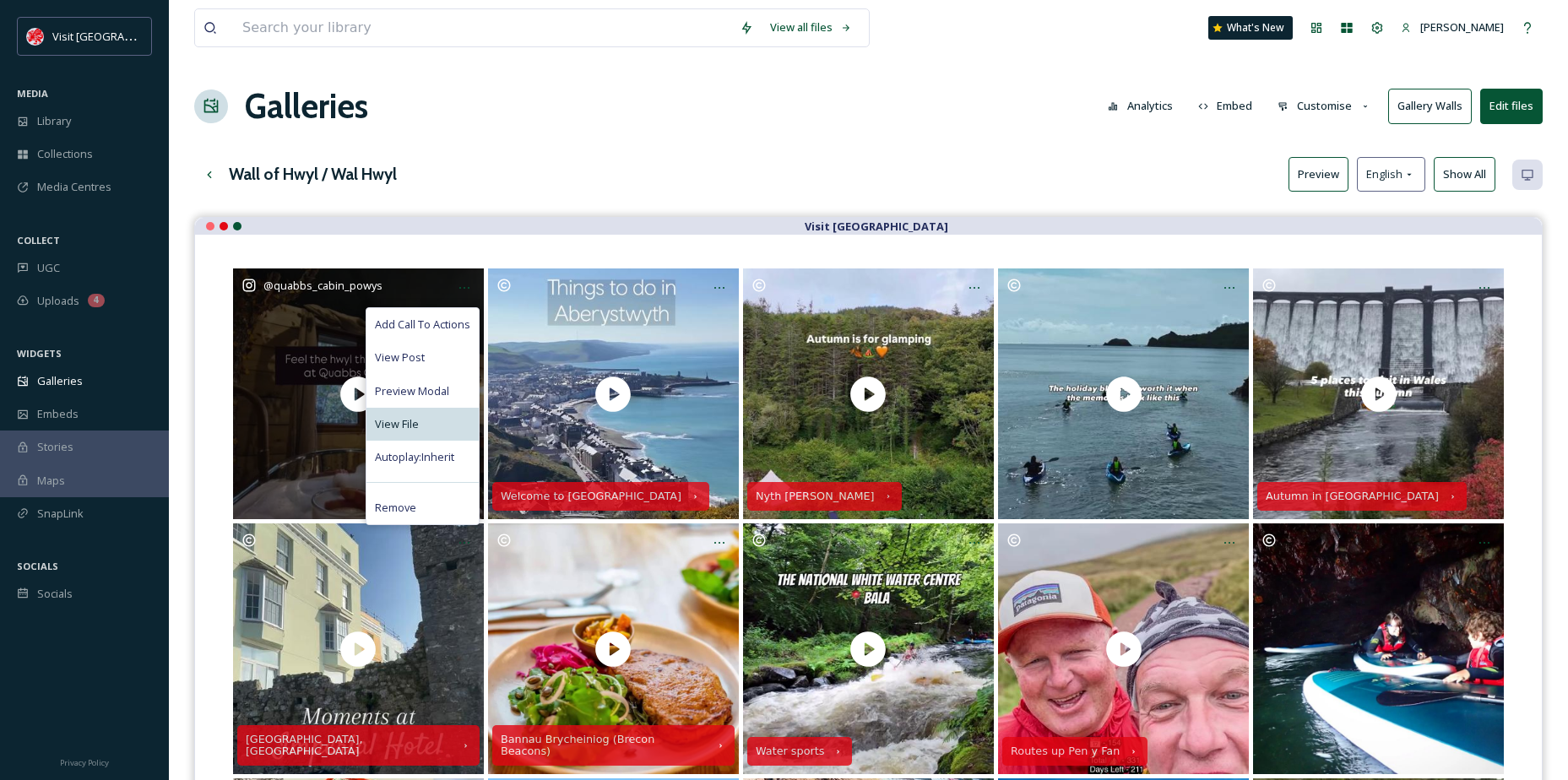
click at [417, 409] on div "View File" at bounding box center [422, 423] width 112 height 33
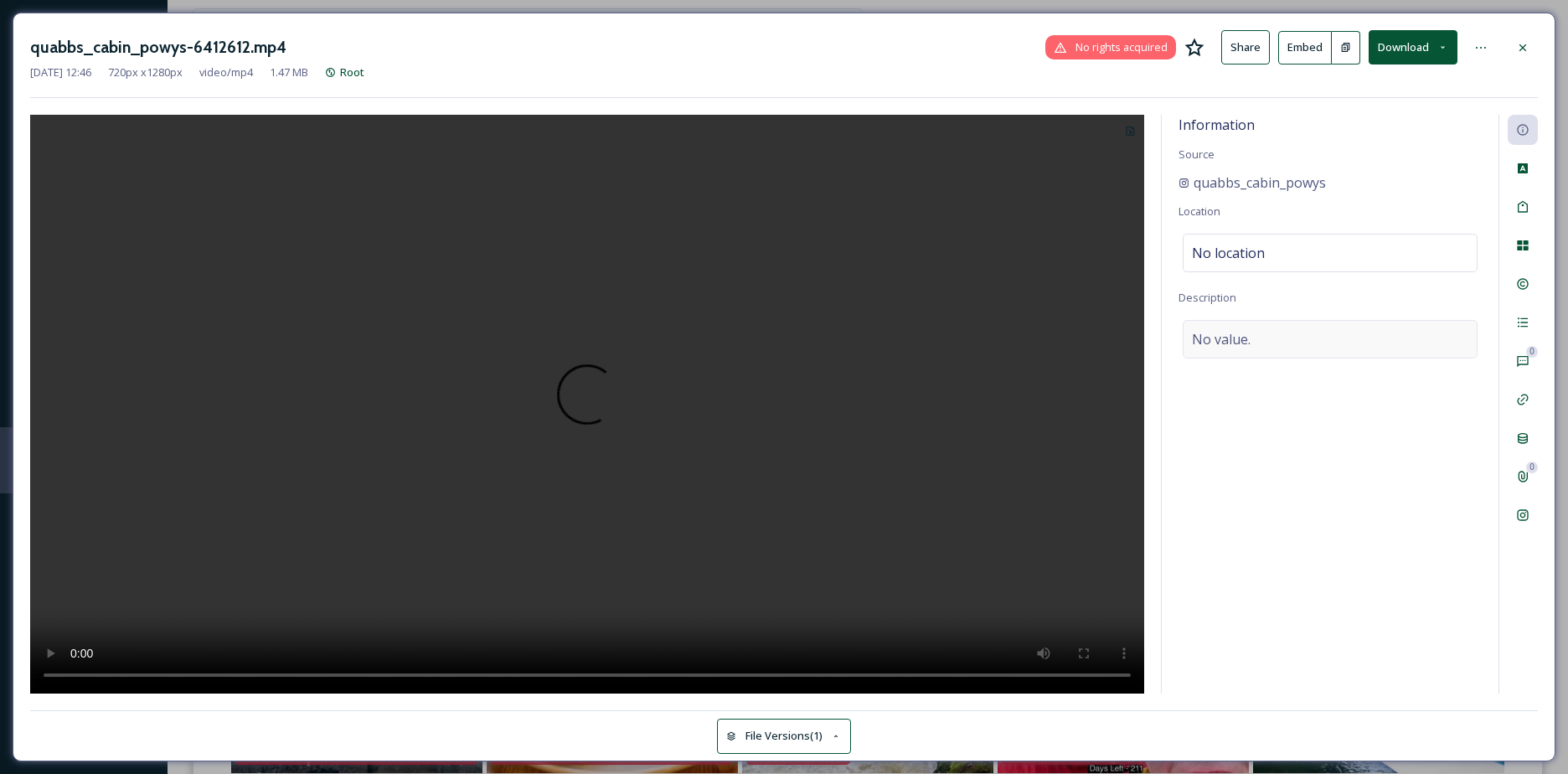
click at [1230, 335] on span "No value." at bounding box center [1221, 339] width 59 height 20
click at [1230, 335] on textarea at bounding box center [1330, 389] width 303 height 139
paste textarea "Hwyl is that spark you feel when the leaves crunch underfoot, the hills glow go…"
type textarea "Hwyl is that spark you feel when the leaves crunch underfoot, the hills glow go…"
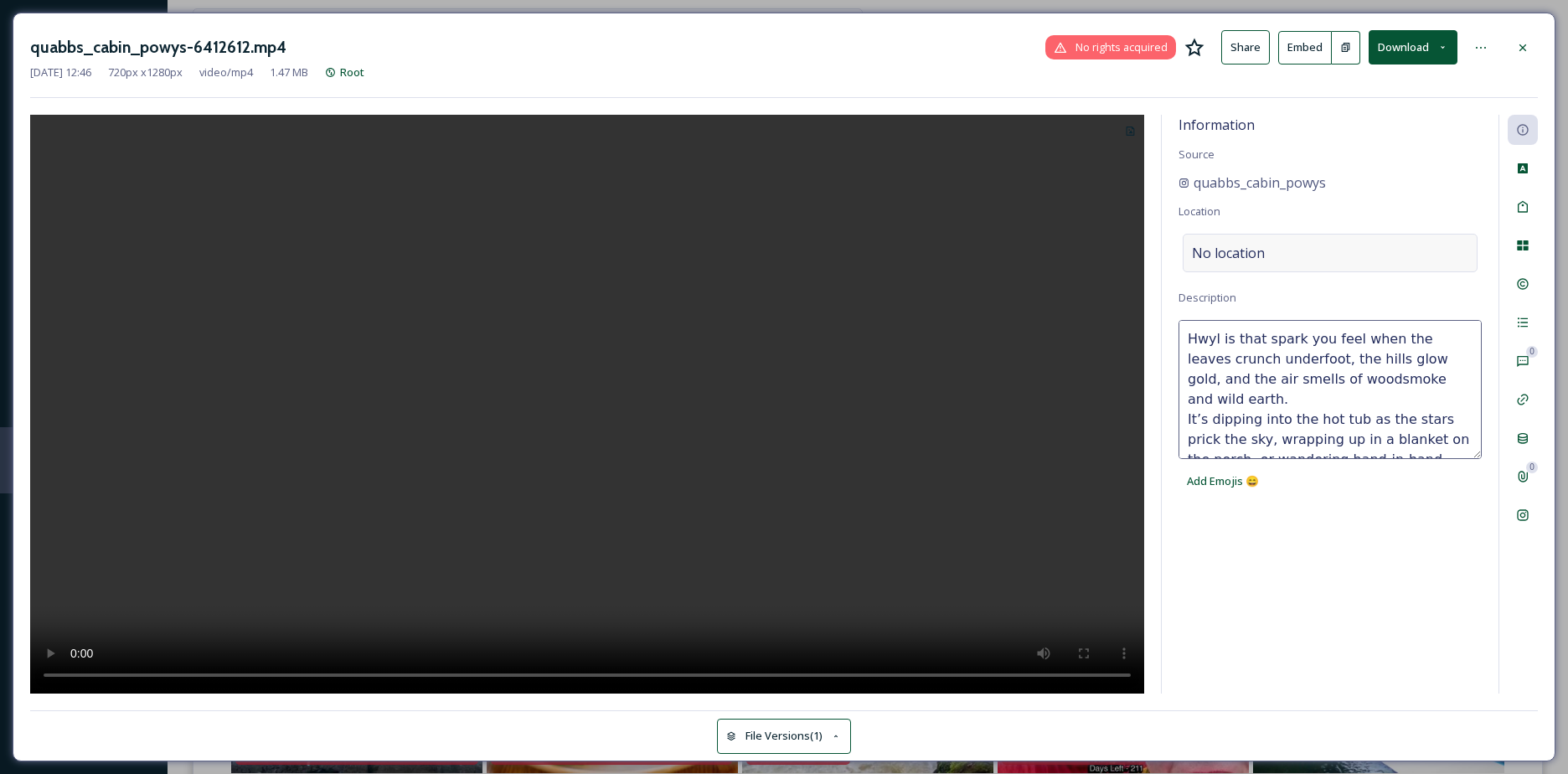
click at [1238, 245] on span "No location" at bounding box center [1228, 252] width 73 height 20
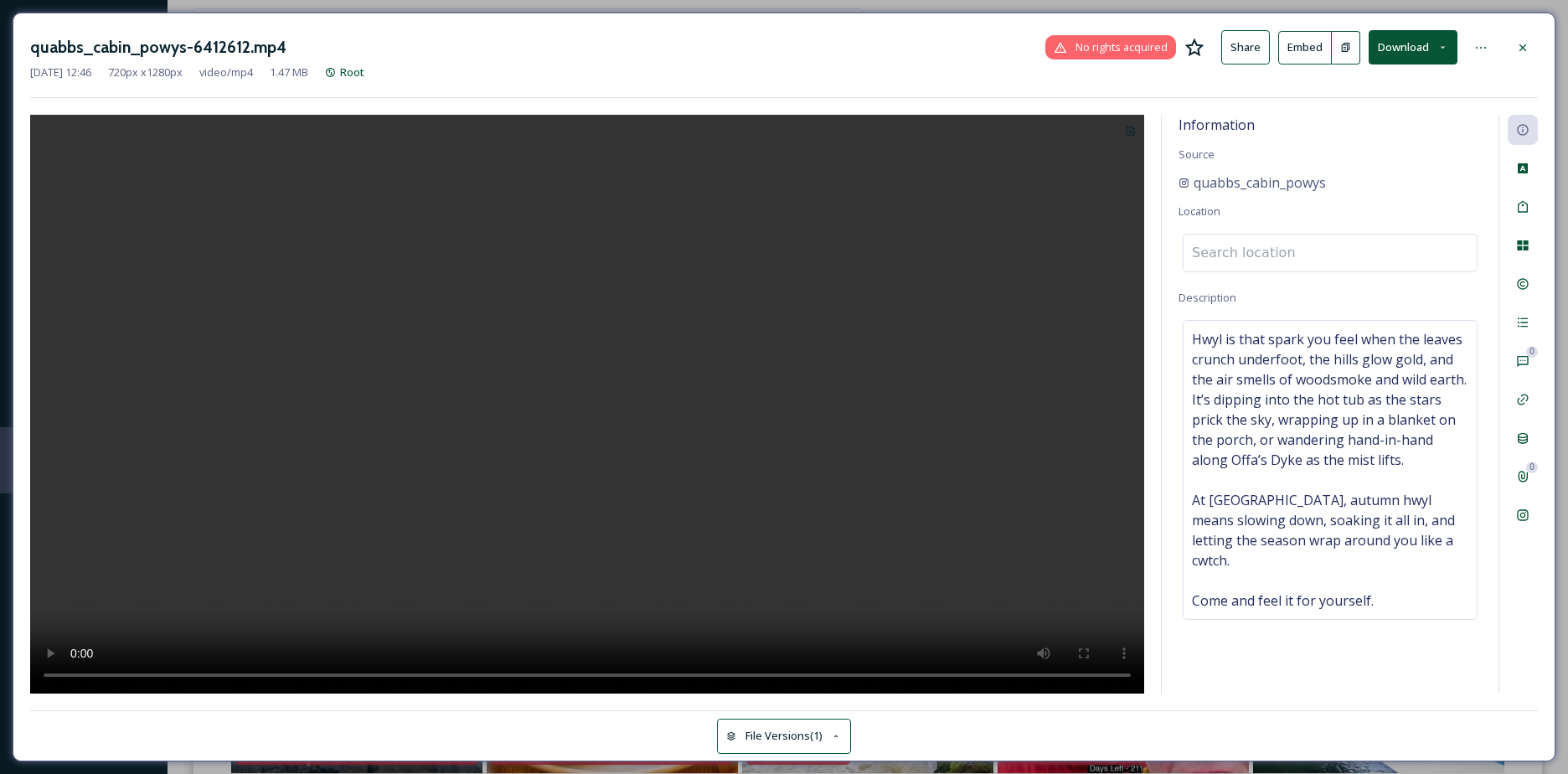
click at [1225, 258] on input at bounding box center [1330, 252] width 294 height 37
paste input "Quabbs Cabin"
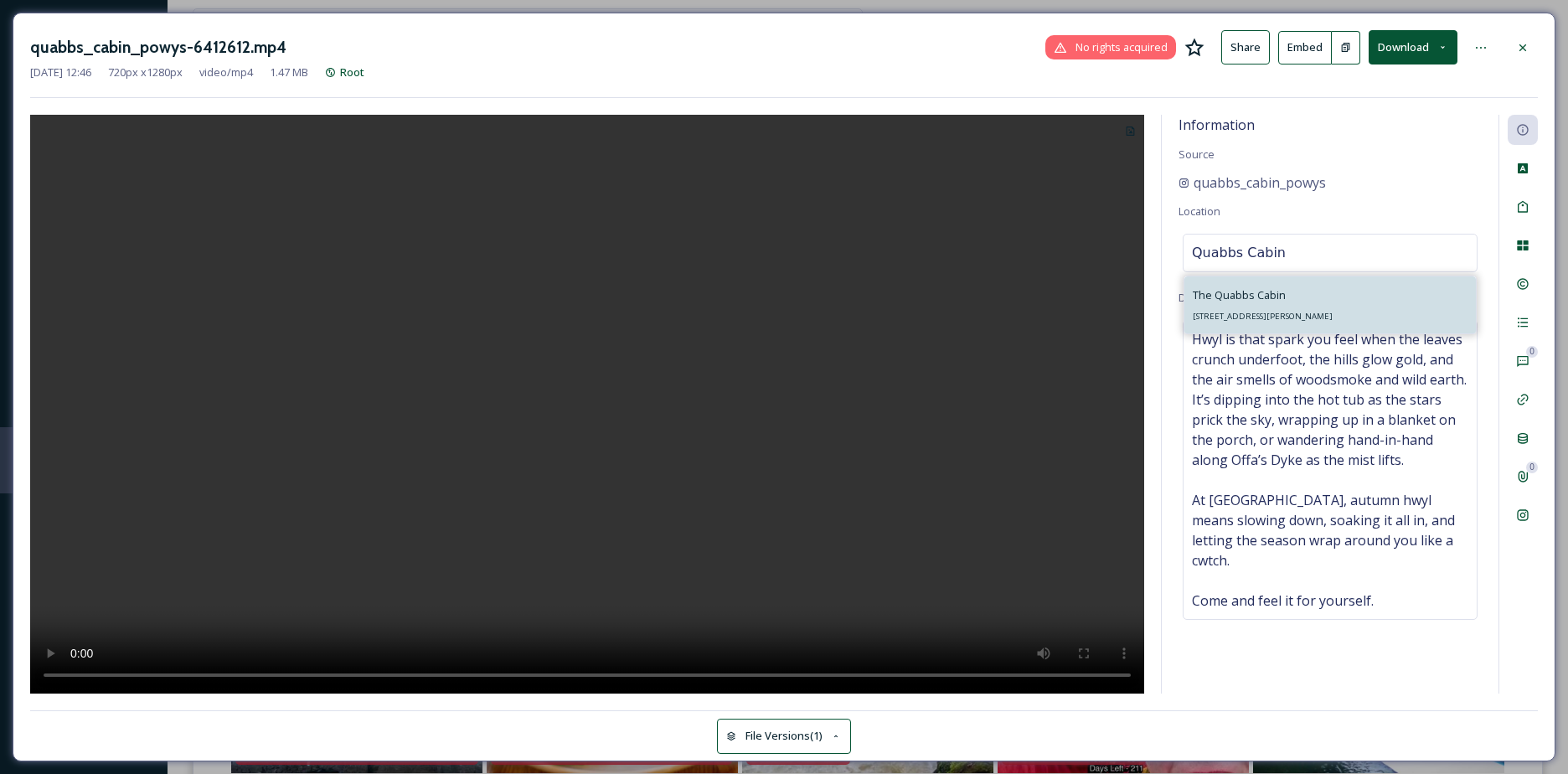
type input "Quabbs Cabin"
click at [1252, 280] on div "The [STREET_ADDRESS][PERSON_NAME]" at bounding box center [1330, 304] width 292 height 57
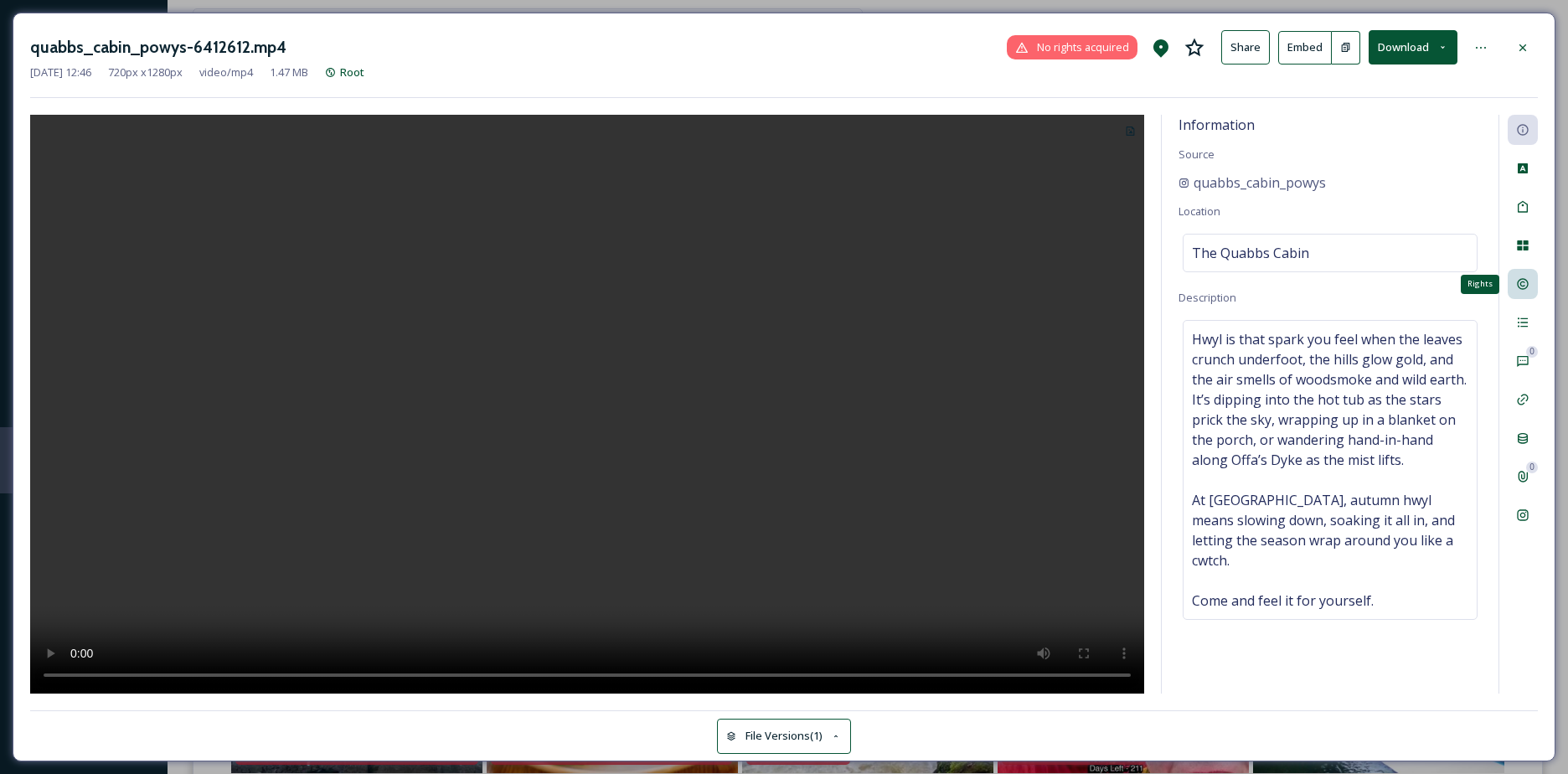
click at [1528, 280] on icon at bounding box center [1523, 283] width 13 height 13
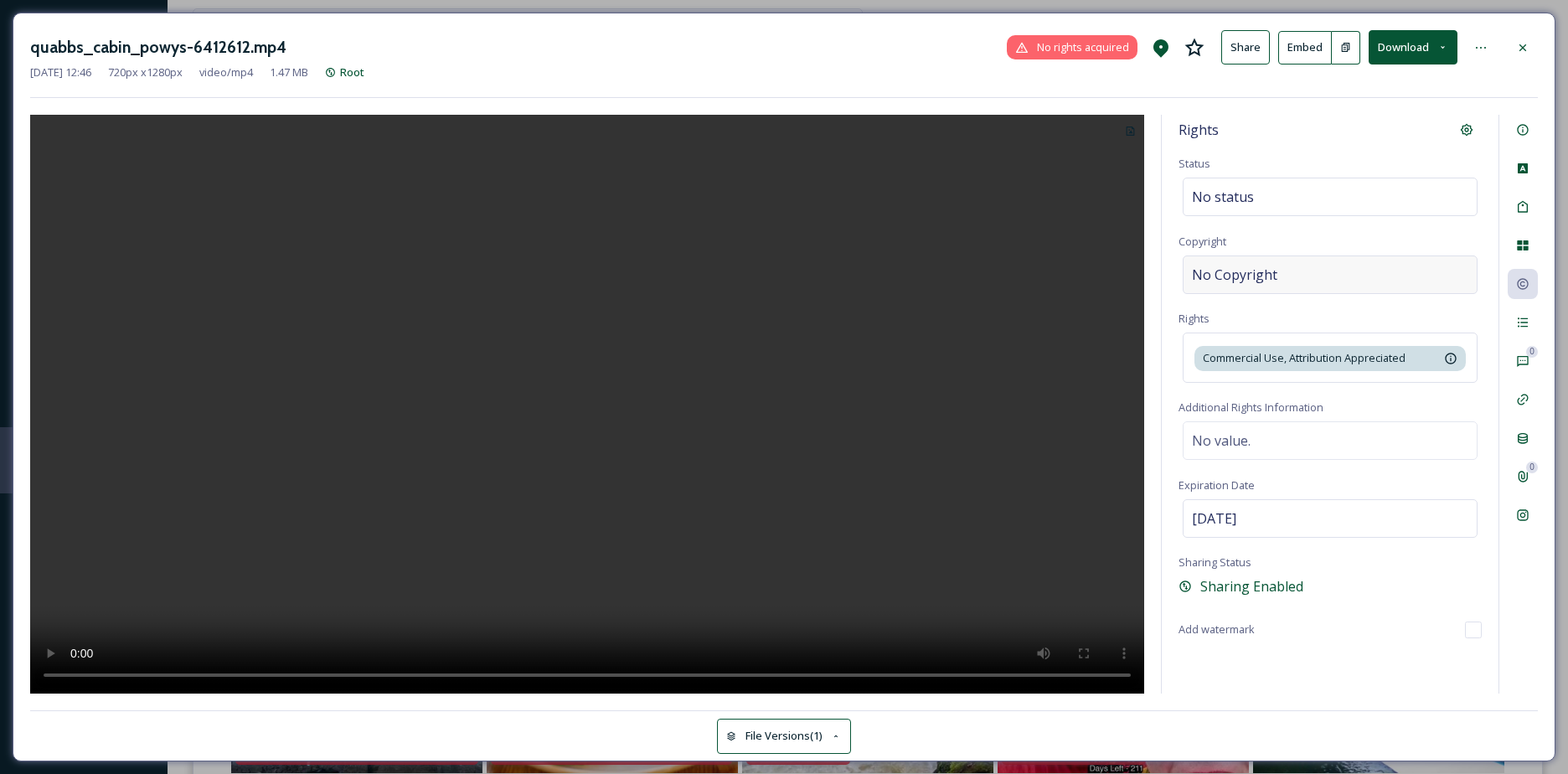
click at [1301, 271] on div "No Copyright" at bounding box center [1330, 274] width 295 height 38
click at [1301, 272] on input at bounding box center [1330, 274] width 303 height 38
type input "quabbs_cabin_powys"
click at [1519, 328] on icon at bounding box center [1523, 321] width 13 height 13
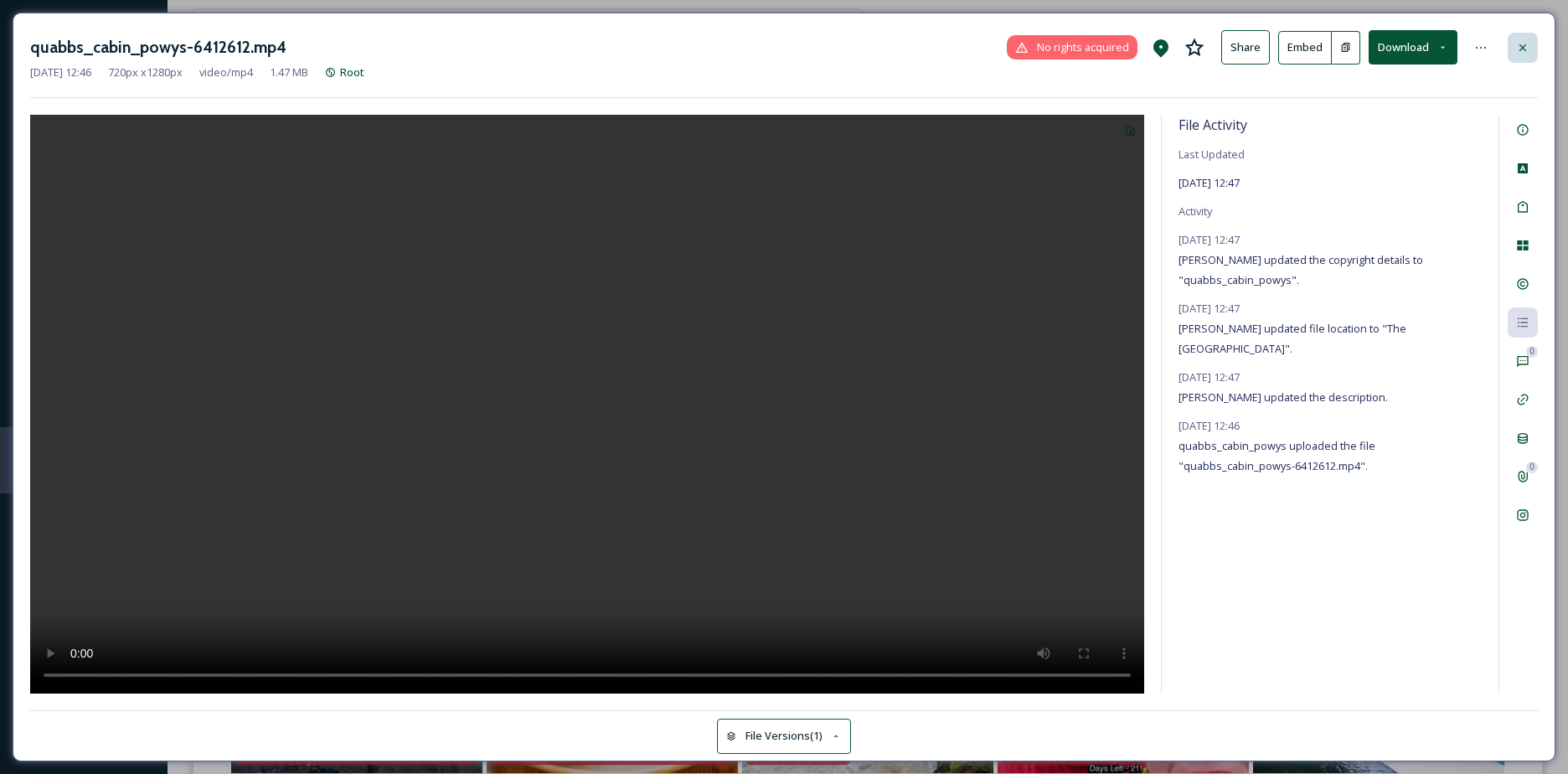
click at [1527, 34] on div at bounding box center [1523, 47] width 31 height 31
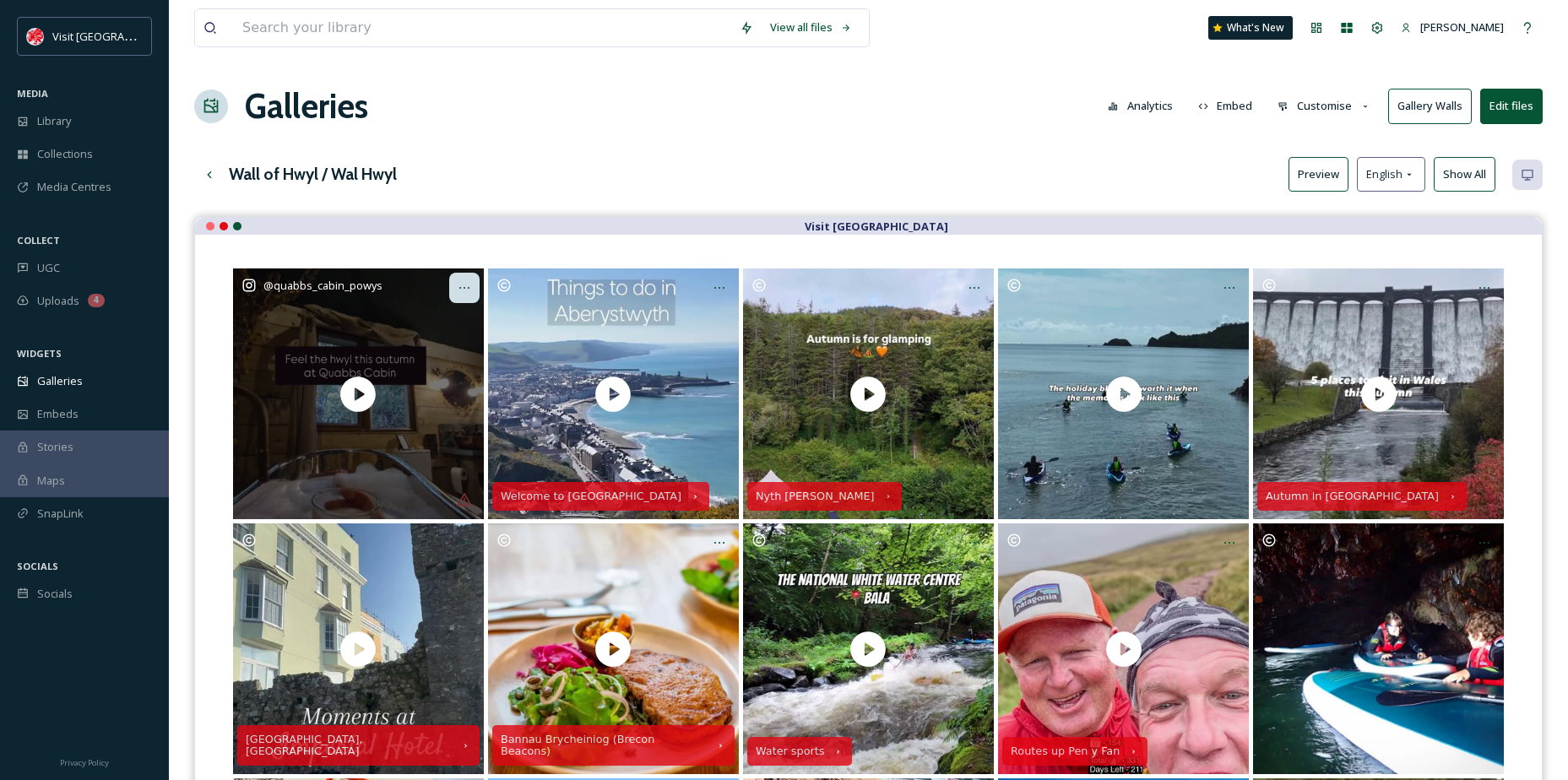
click at [452, 289] on div "Opens media popup. Media description: quabbs_cabin_powys-6412612.mp4." at bounding box center [464, 288] width 31 height 31
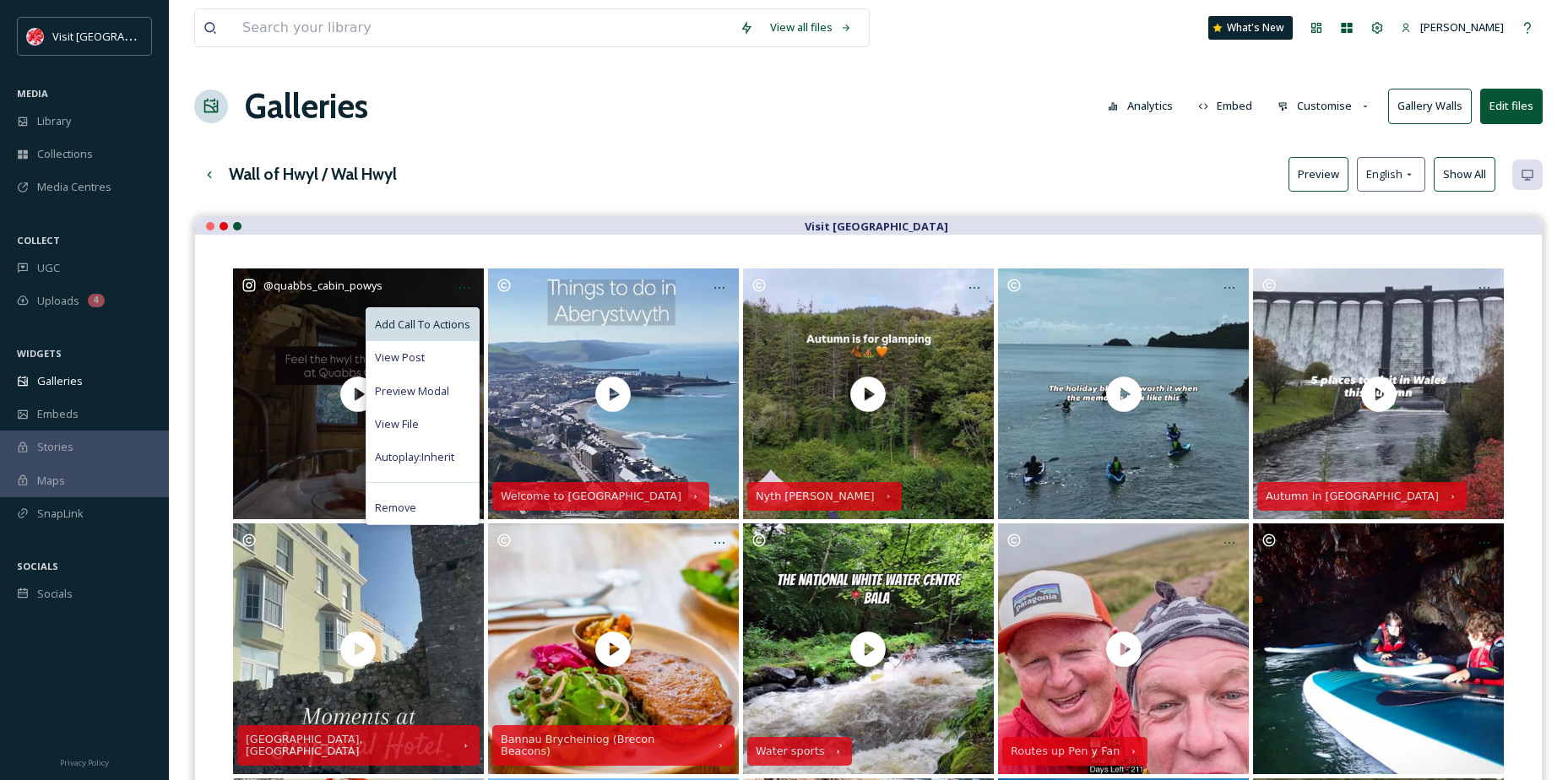
click at [433, 312] on div "Add Call To Actions" at bounding box center [422, 324] width 112 height 33
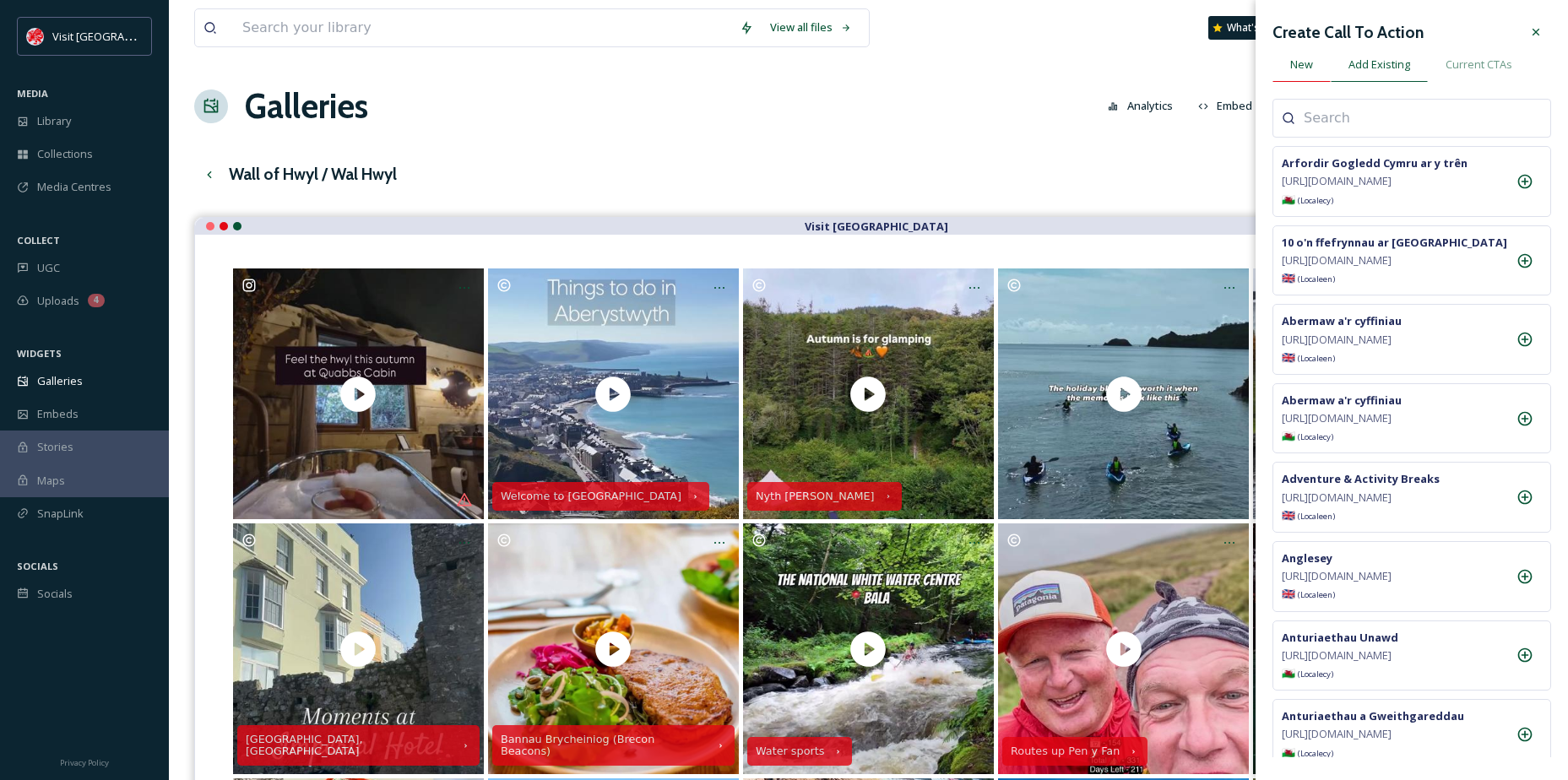
click at [1317, 62] on div "New" at bounding box center [1302, 64] width 58 height 34
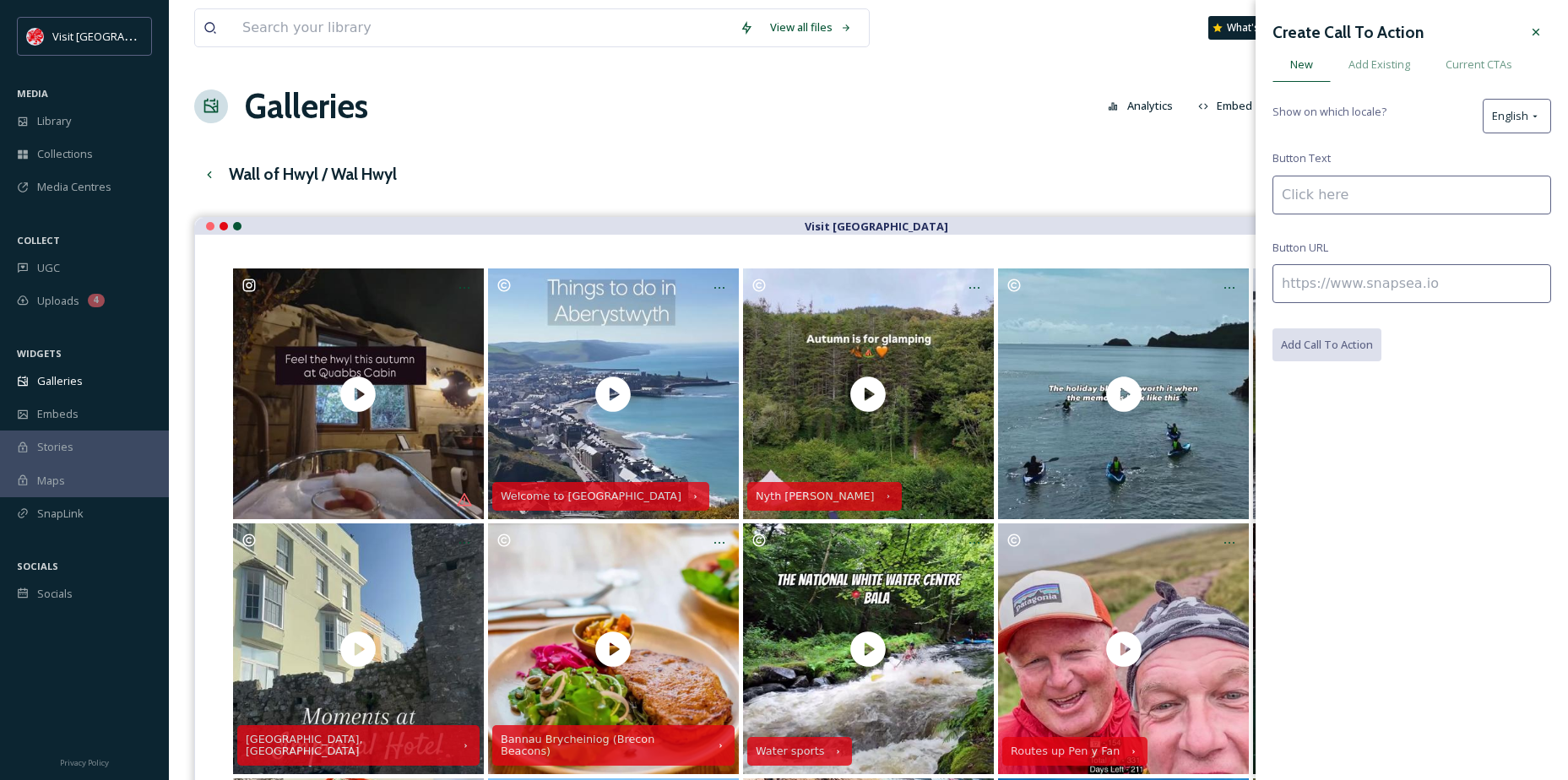
click at [1321, 200] on input at bounding box center [1412, 195] width 278 height 39
paste input "Quabbs Cabin"
type input "Quabbs Cabin"
click at [1391, 261] on div "Create Call To Action New Add Existing Current CTAs Show on which locale? Engli…" at bounding box center [1412, 188] width 278 height 344
click at [1394, 279] on input at bounding box center [1412, 283] width 278 height 39
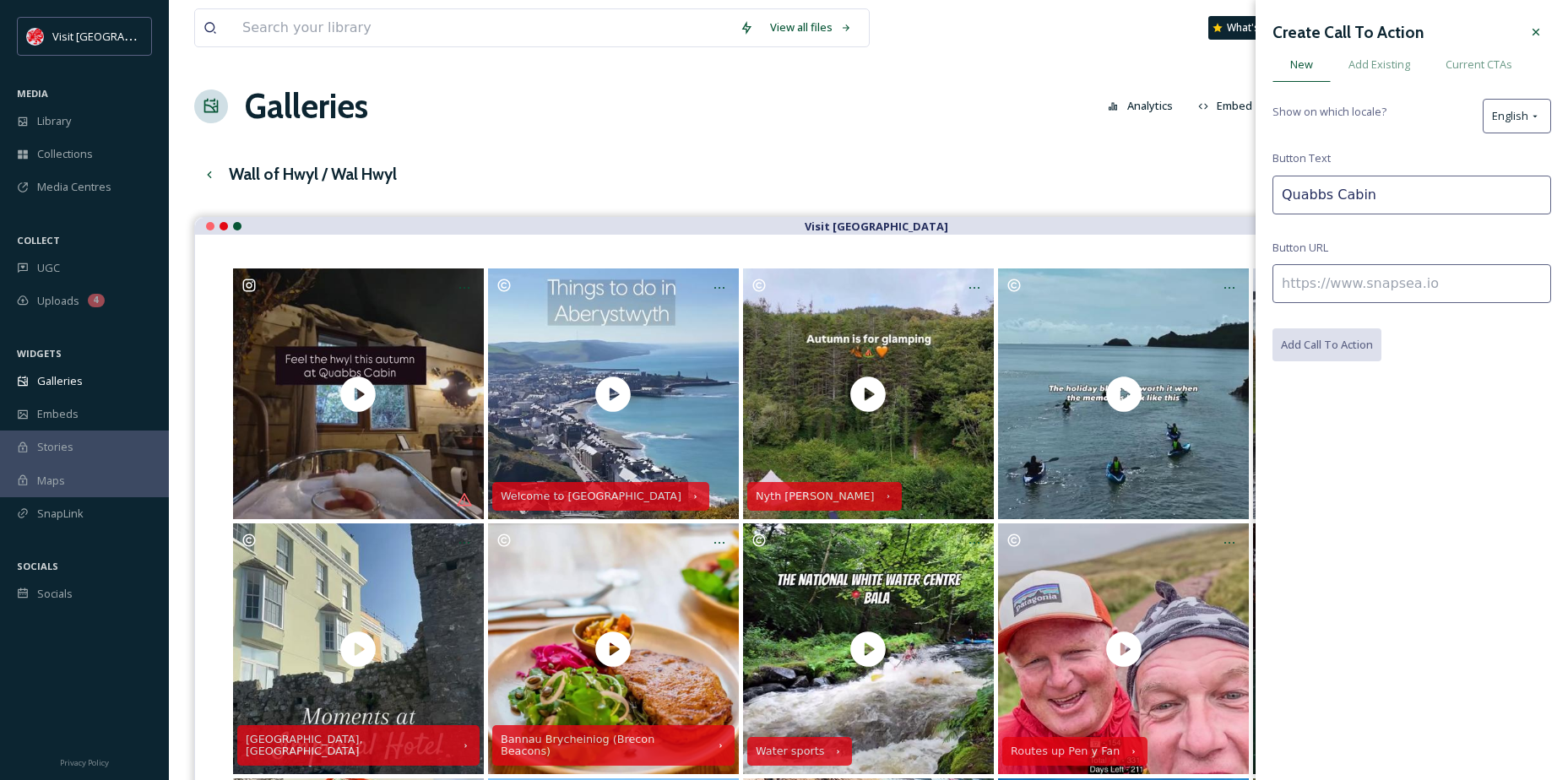
paste input "[URL][DOMAIN_NAME]"
type input "[URL][DOMAIN_NAME]"
click at [1351, 341] on button "Add Call To Action" at bounding box center [1328, 345] width 111 height 34
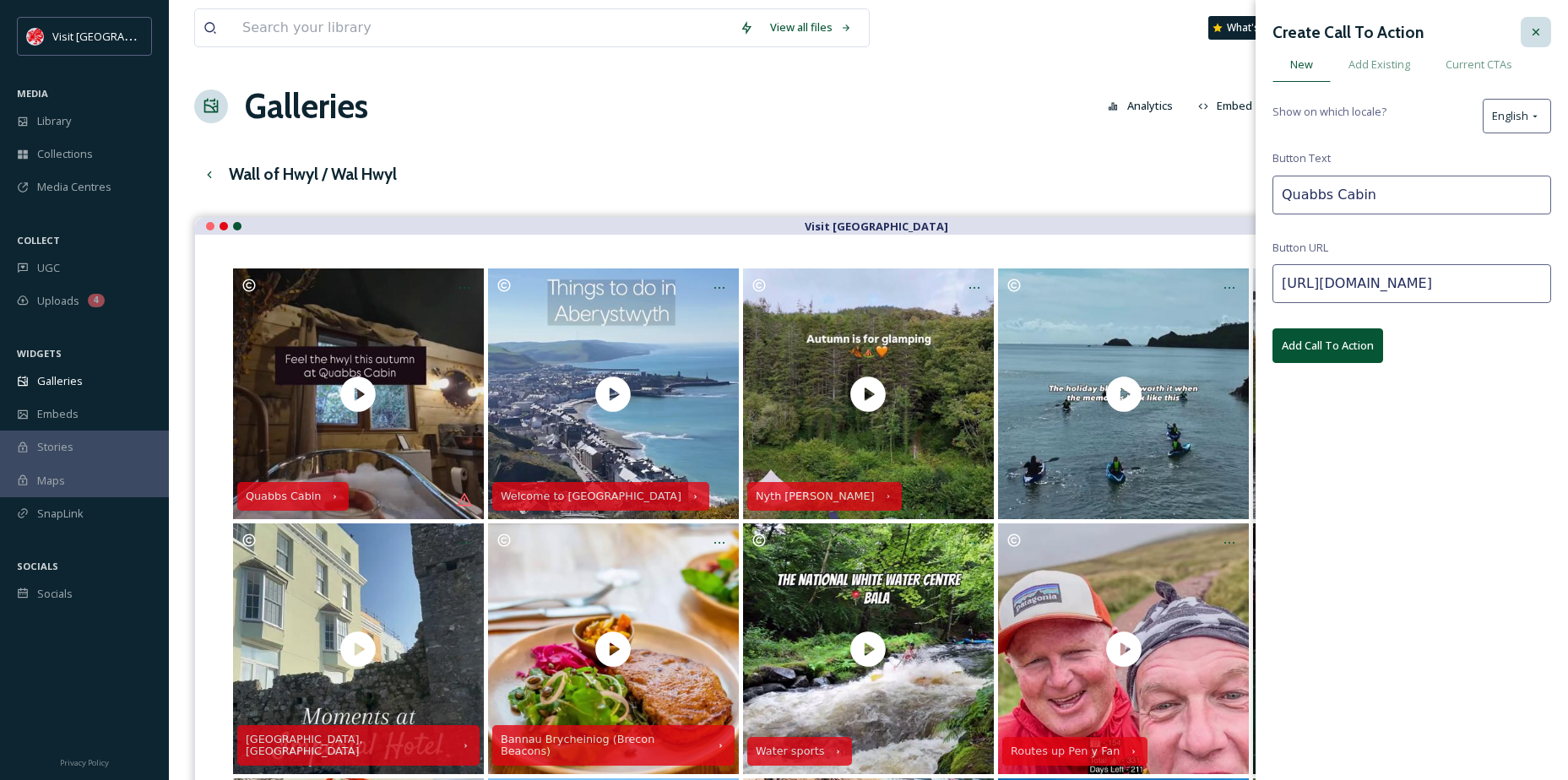
click at [1527, 18] on div at bounding box center [1535, 32] width 31 height 31
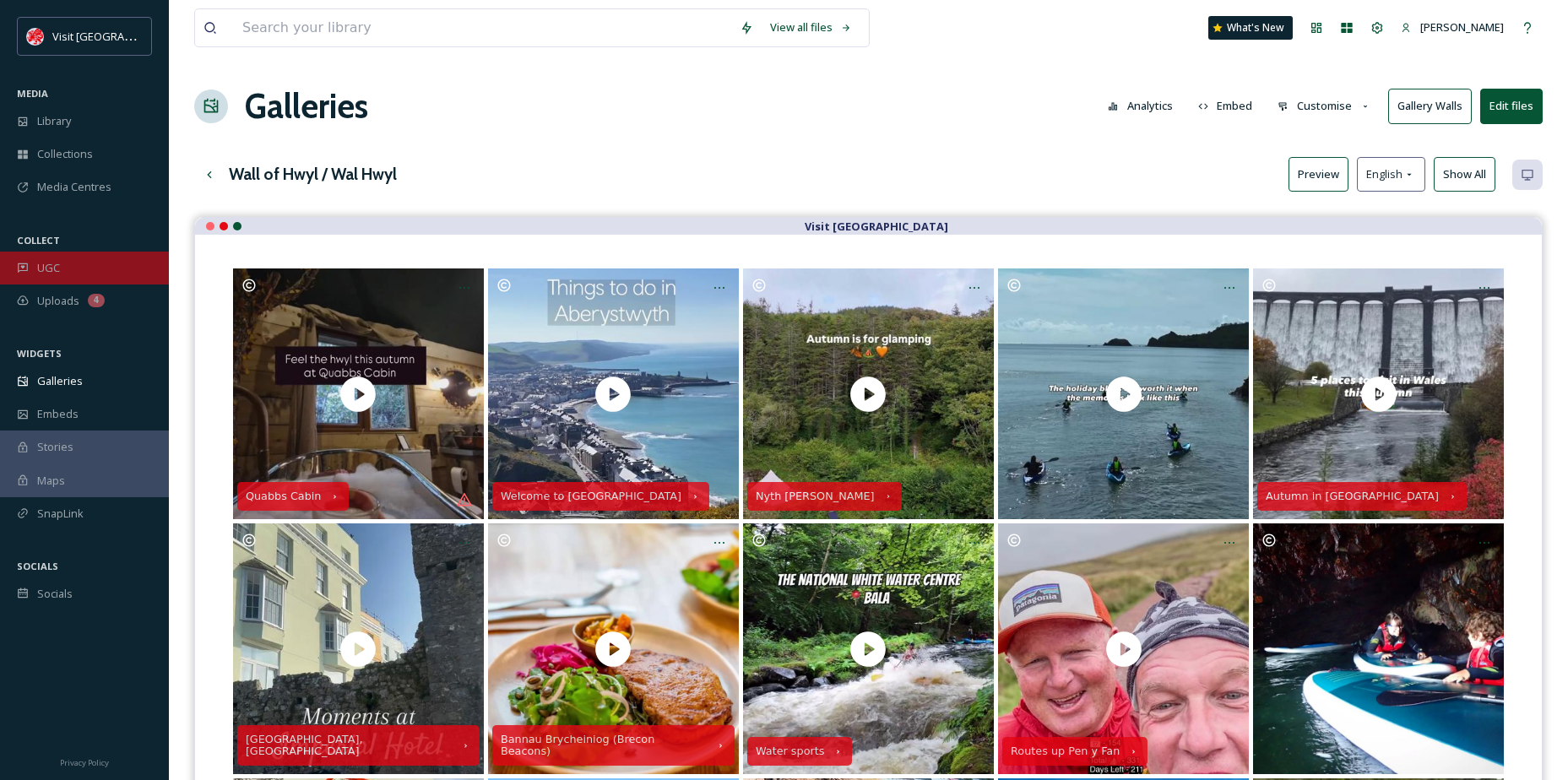
click at [61, 262] on div "UGC" at bounding box center [85, 268] width 169 height 33
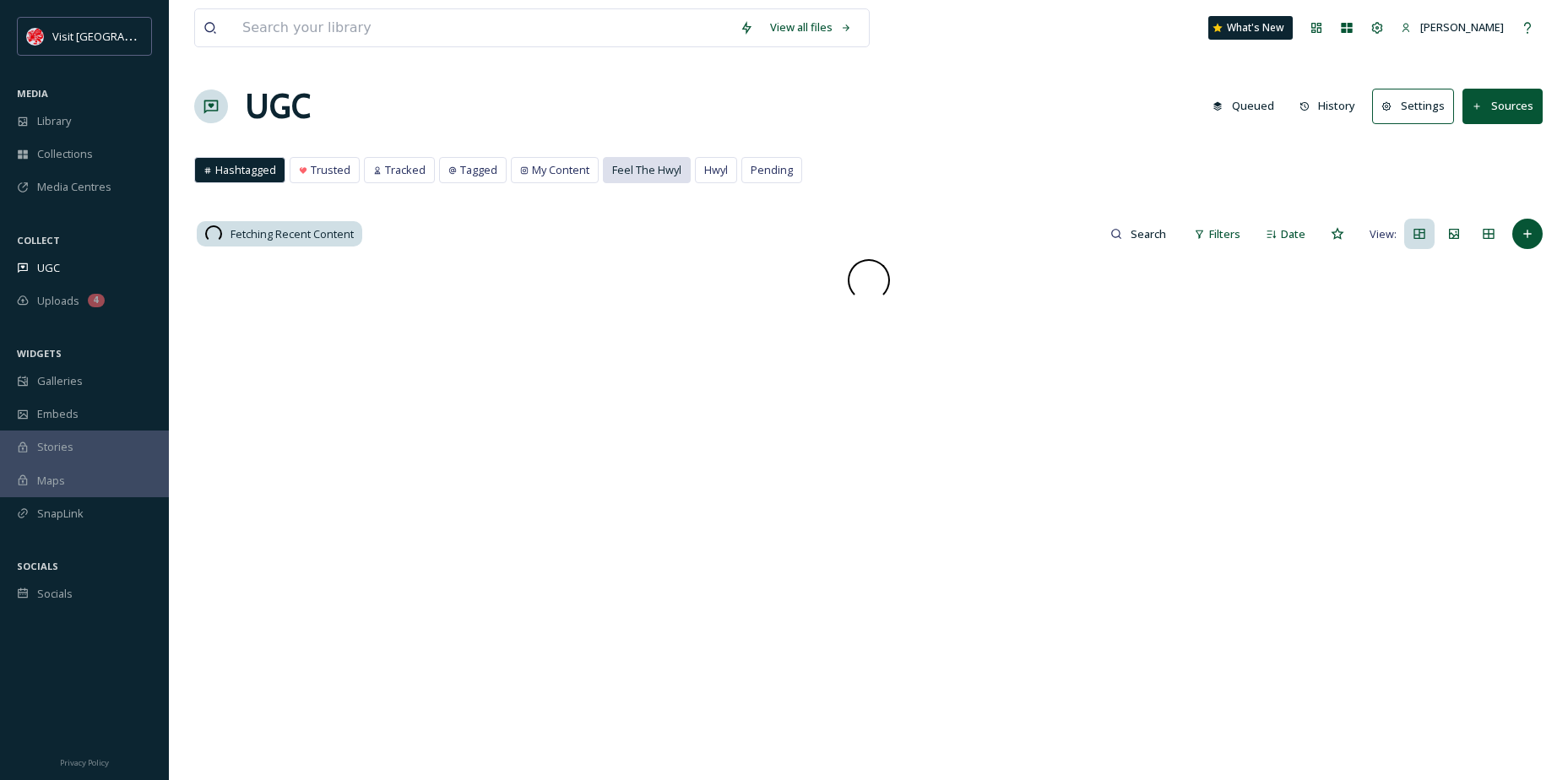
click at [646, 167] on span "Feel The Hwyl" at bounding box center [647, 170] width 70 height 16
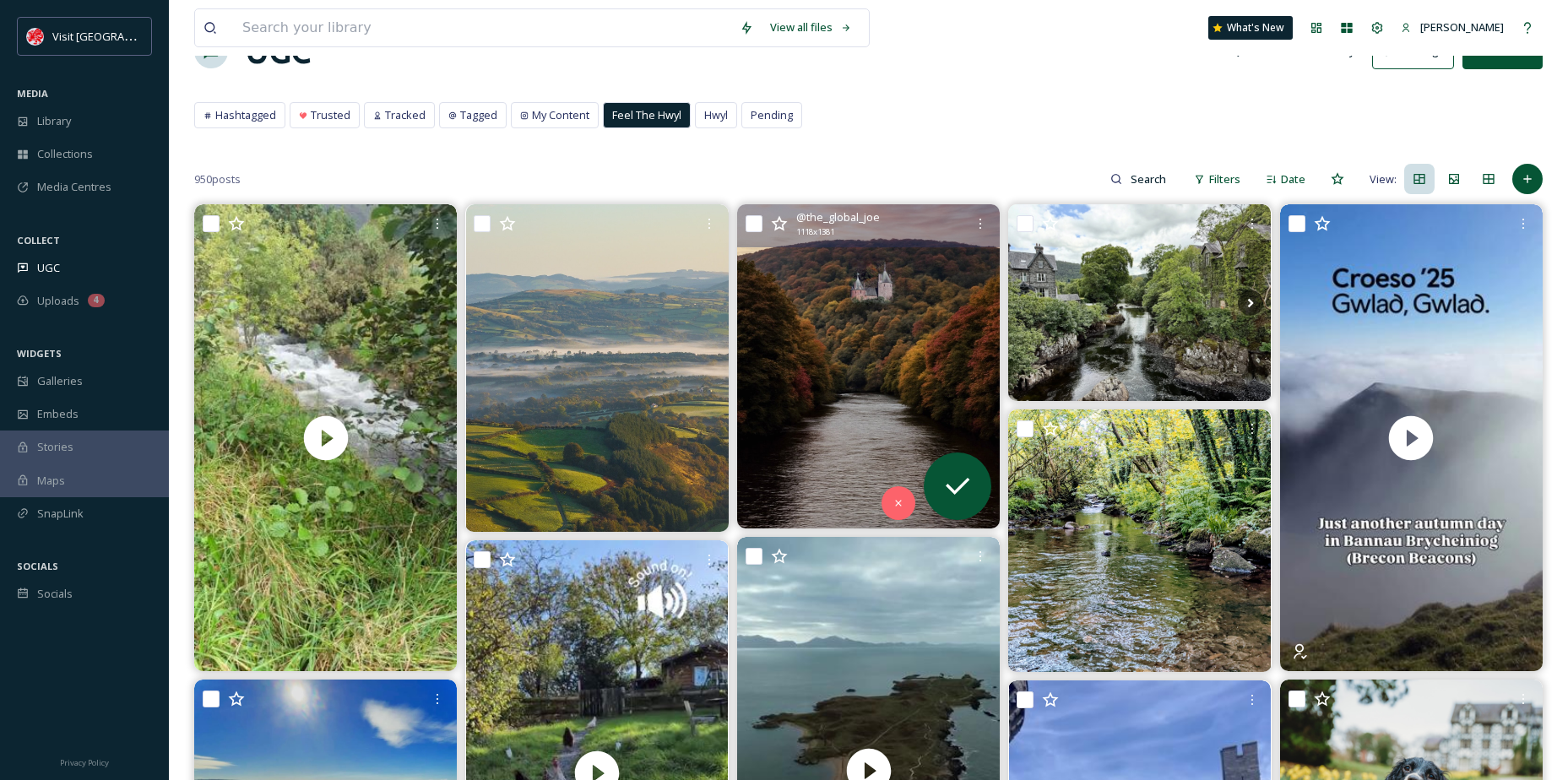
scroll to position [85, 0]
